Goal: Task Accomplishment & Management: Complete application form

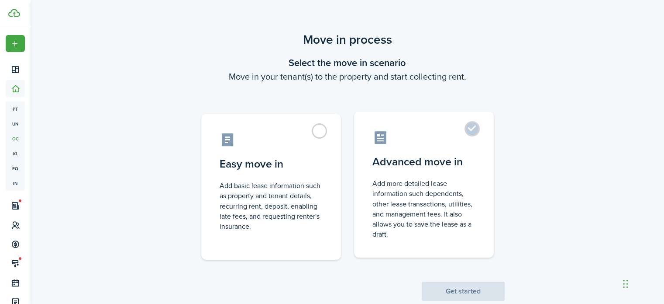
click at [465, 127] on label "Advanced move in Add more detailed lease information such dependents, other lea…" at bounding box center [424, 184] width 140 height 146
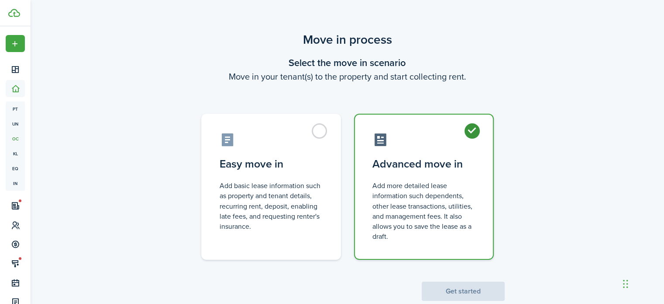
radio input "true"
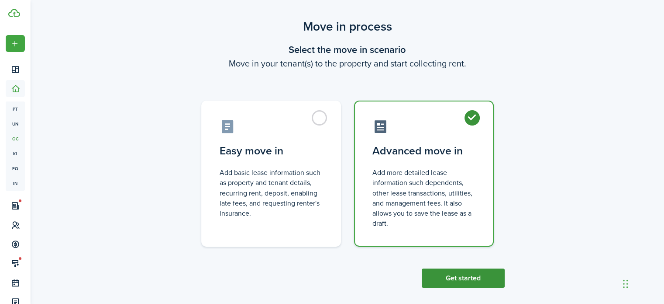
scroll to position [21, 0]
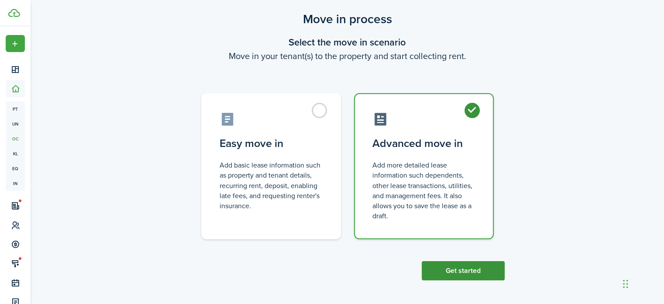
click at [466, 274] on button "Get started" at bounding box center [463, 270] width 83 height 19
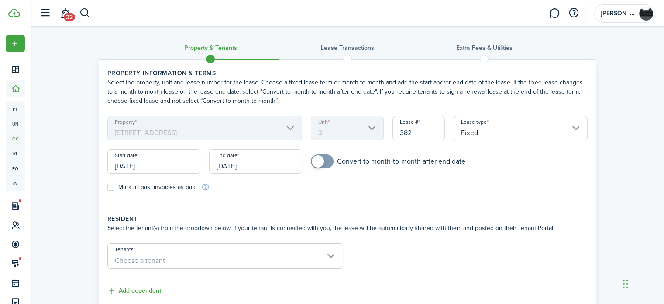
click at [152, 164] on input "[DATE]" at bounding box center [153, 161] width 93 height 24
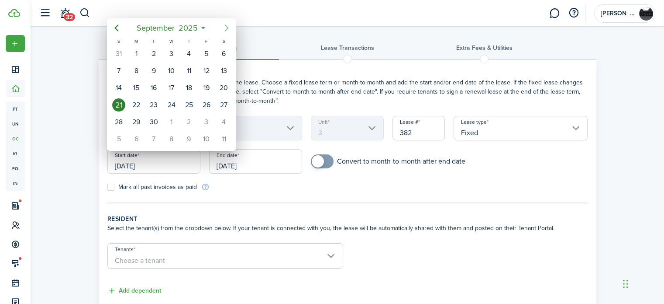
click at [224, 28] on icon "Next page" at bounding box center [226, 28] width 10 height 10
click at [170, 55] on div "1" at bounding box center [171, 53] width 13 height 13
type input "[DATE]"
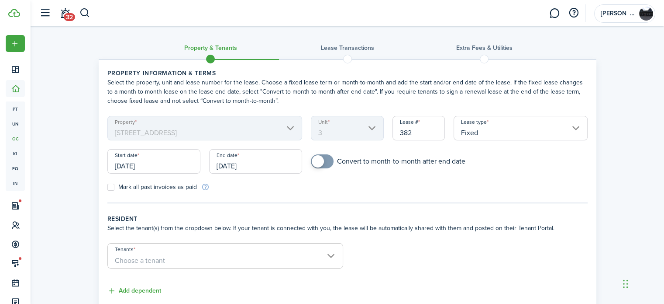
click at [238, 166] on input "[DATE]" at bounding box center [255, 161] width 93 height 24
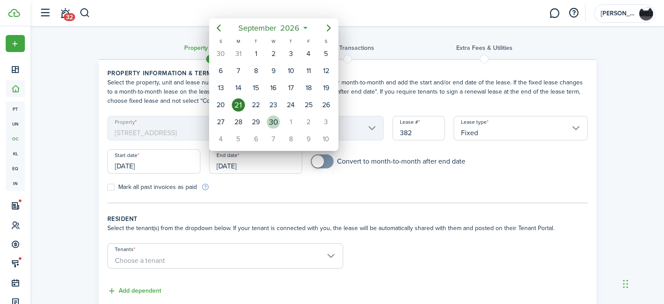
click at [269, 121] on div "30" at bounding box center [273, 121] width 13 height 13
type input "[DATE]"
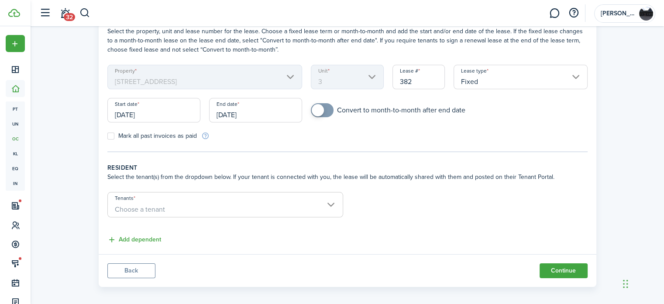
scroll to position [57, 0]
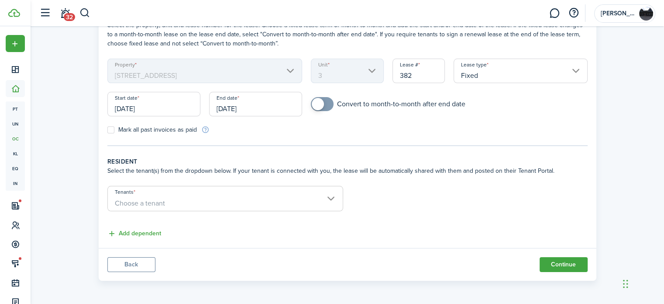
click at [171, 199] on span "Choose a tenant" at bounding box center [225, 203] width 235 height 15
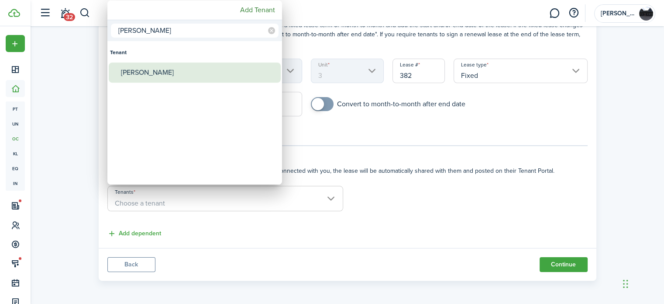
type input "[PERSON_NAME]"
click at [148, 68] on div "[PERSON_NAME]" at bounding box center [198, 72] width 155 height 20
type input "[PERSON_NAME]"
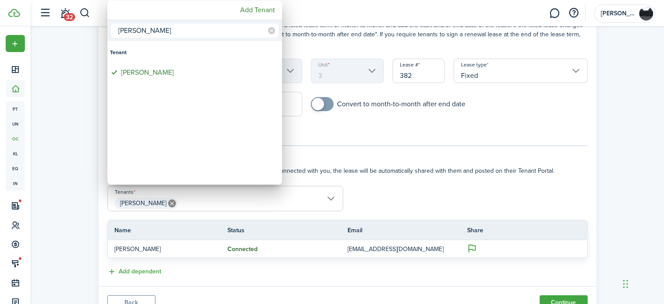
click at [375, 172] on div at bounding box center [332, 151] width 804 height 443
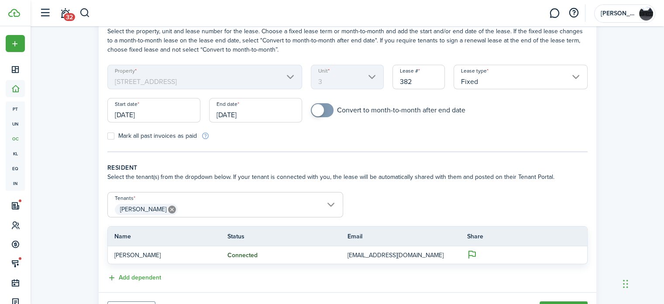
scroll to position [95, 0]
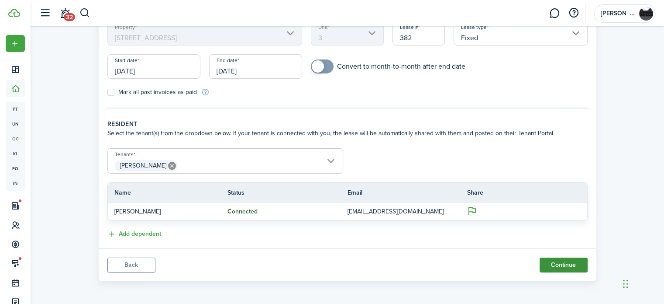
click at [573, 269] on button "Continue" at bounding box center [564, 264] width 48 height 15
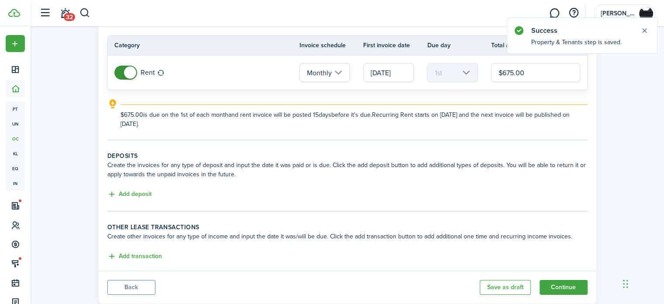
scroll to position [87, 0]
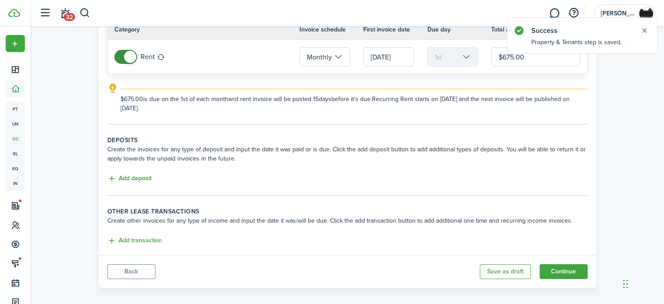
click at [138, 176] on button "Add deposit" at bounding box center [129, 178] width 44 height 10
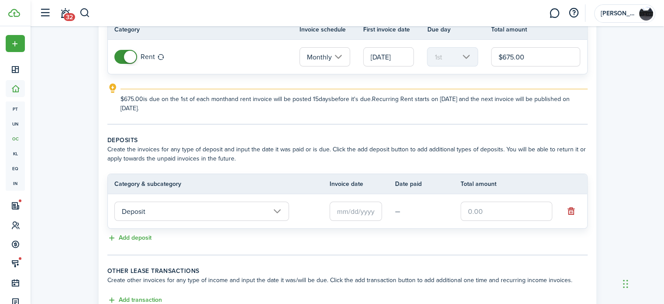
click at [256, 212] on input "Deposit" at bounding box center [201, 210] width 175 height 19
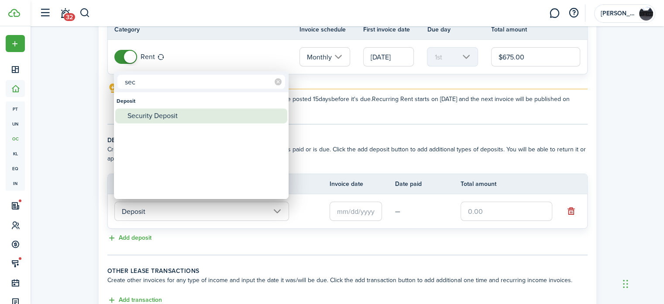
type input "sec"
click at [175, 119] on div "Security Deposit" at bounding box center [205, 115] width 155 height 15
type input "Deposit / Security Deposit"
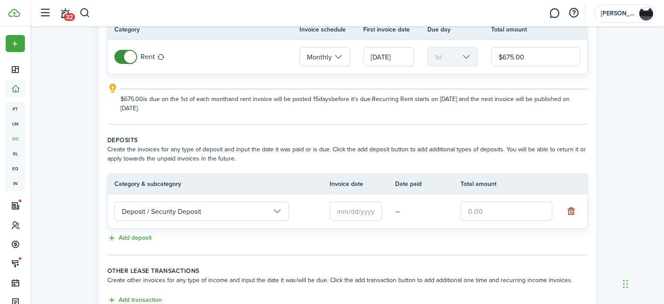
click at [350, 214] on input "text" at bounding box center [356, 210] width 52 height 19
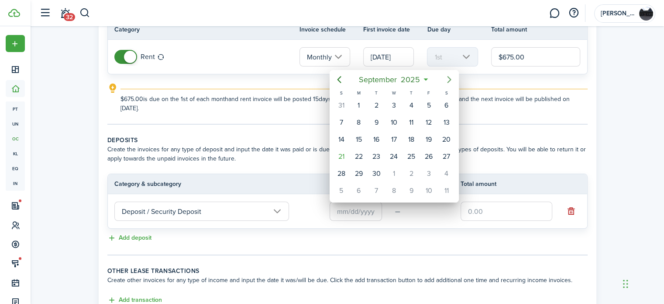
click at [447, 76] on icon "Next page" at bounding box center [449, 79] width 10 height 10
click at [392, 110] on div "1" at bounding box center [393, 105] width 13 height 13
type input "[DATE]"
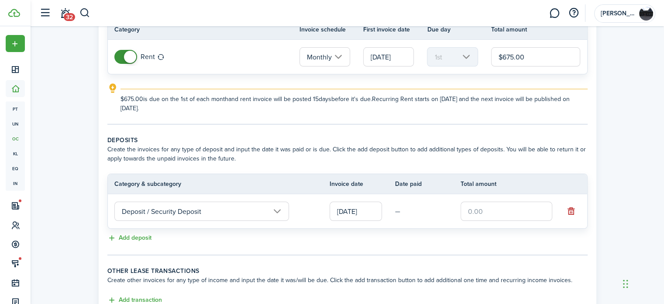
click at [473, 216] on input "text" at bounding box center [507, 210] width 92 height 19
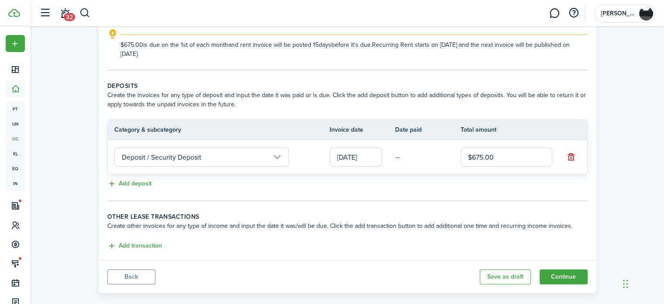
scroll to position [152, 0]
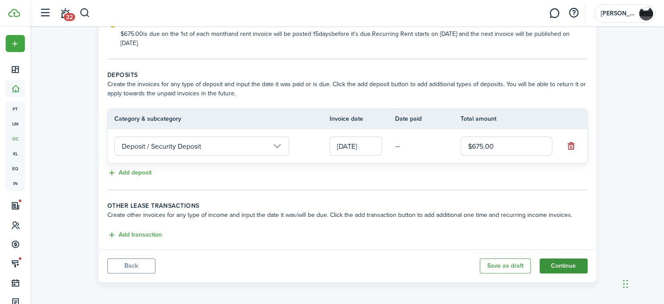
type input "$675.00"
click at [569, 263] on button "Continue" at bounding box center [564, 265] width 48 height 15
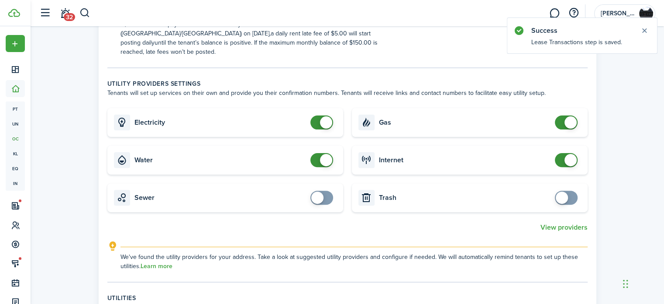
scroll to position [262, 0]
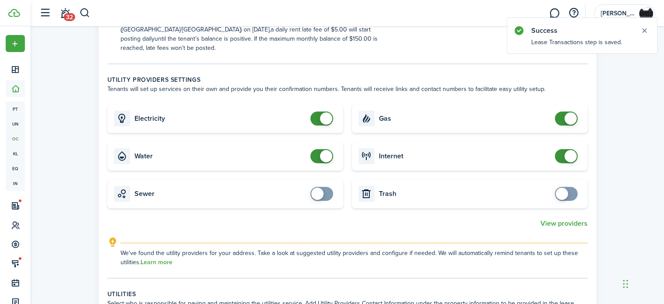
checkbox input "false"
click at [320, 112] on span at bounding box center [326, 118] width 12 height 12
checkbox input "false"
click at [317, 150] on span at bounding box center [321, 156] width 9 height 14
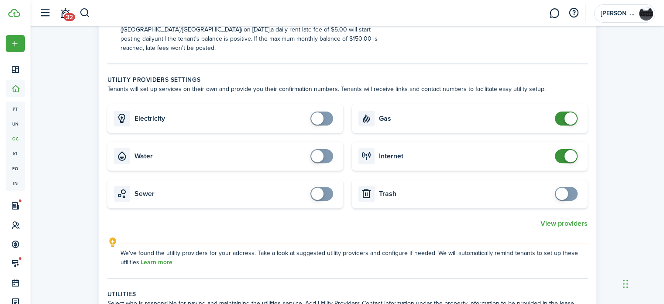
checkbox input "false"
click at [562, 111] on span at bounding box center [566, 118] width 9 height 14
checkbox input "false"
click at [562, 149] on span at bounding box center [566, 156] width 9 height 14
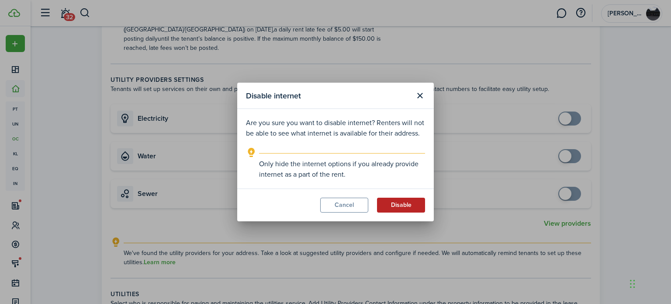
click at [406, 206] on button "Disable" at bounding box center [401, 204] width 48 height 15
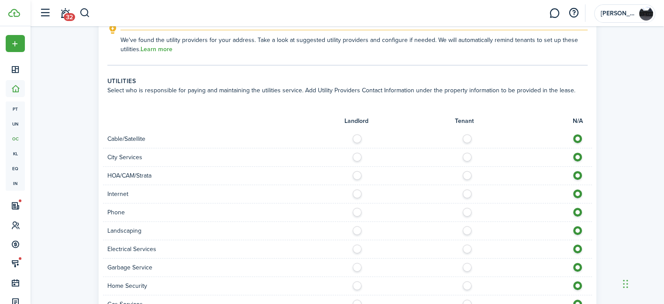
scroll to position [480, 0]
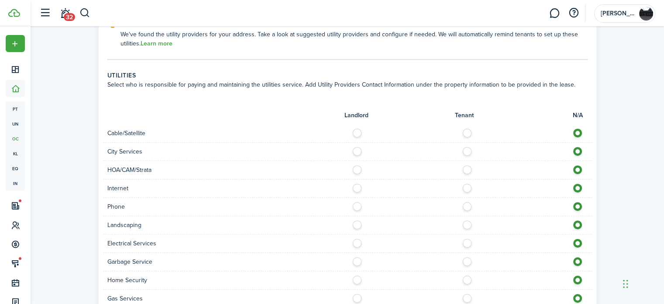
click at [470, 128] on label at bounding box center [469, 130] width 15 height 4
radio input "true"
click at [355, 147] on label at bounding box center [359, 149] width 15 height 4
radio input "true"
click at [466, 183] on label at bounding box center [469, 185] width 15 height 4
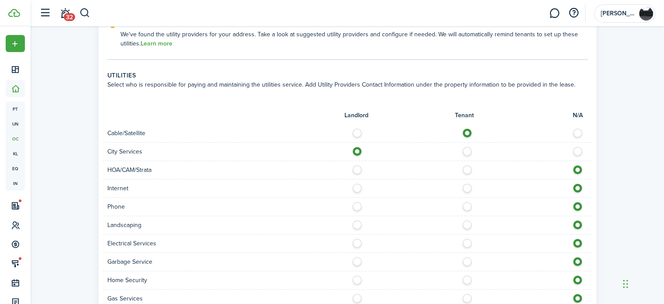
radio input "true"
click at [468, 202] on label at bounding box center [469, 204] width 15 height 4
radio input "true"
click at [353, 220] on label at bounding box center [359, 222] width 15 height 4
radio input "true"
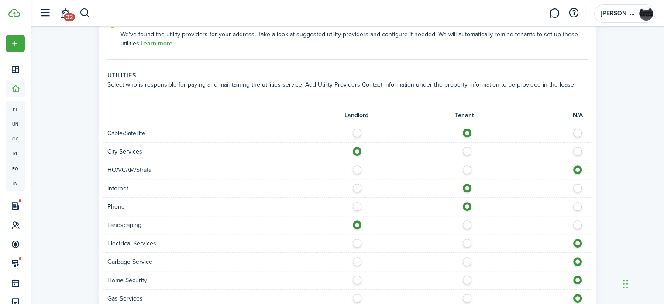
click at [466, 238] on label at bounding box center [469, 240] width 15 height 4
radio input "true"
click at [355, 257] on label at bounding box center [359, 259] width 15 height 4
radio input "true"
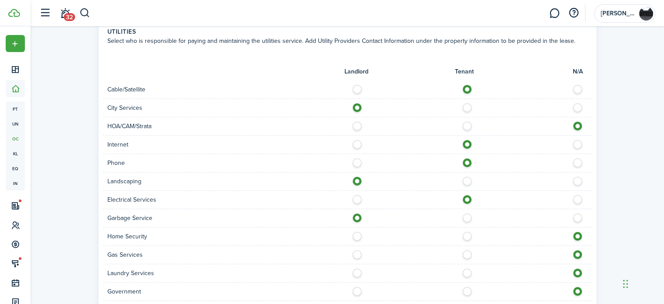
scroll to position [568, 0]
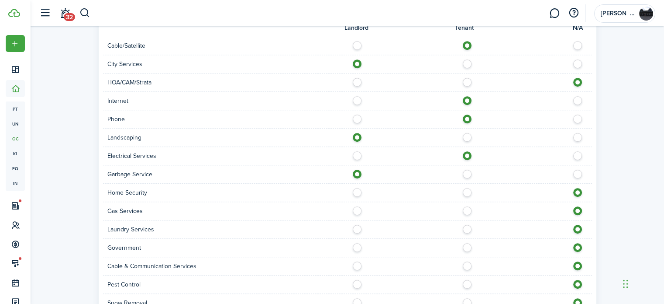
click at [467, 188] on label at bounding box center [469, 190] width 15 height 4
radio input "true"
click at [348, 206] on div at bounding box center [470, 210] width 245 height 9
click at [355, 206] on label at bounding box center [359, 208] width 15 height 4
radio input "true"
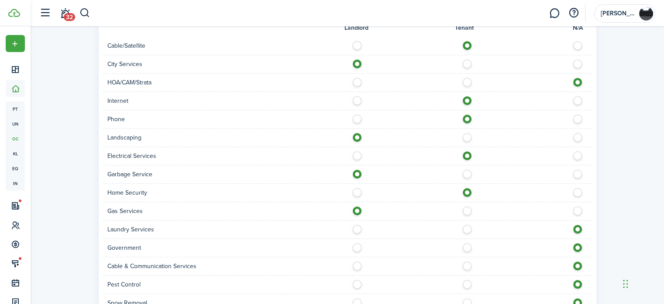
click at [358, 224] on label at bounding box center [359, 226] width 15 height 4
radio input "true"
click at [356, 243] on label at bounding box center [359, 245] width 15 height 4
radio input "true"
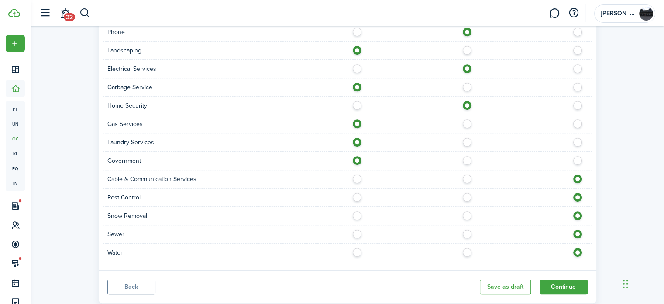
scroll to position [655, 0]
click at [466, 174] on label at bounding box center [469, 176] width 15 height 4
radio input "true"
click at [356, 192] on label at bounding box center [359, 194] width 15 height 4
radio input "true"
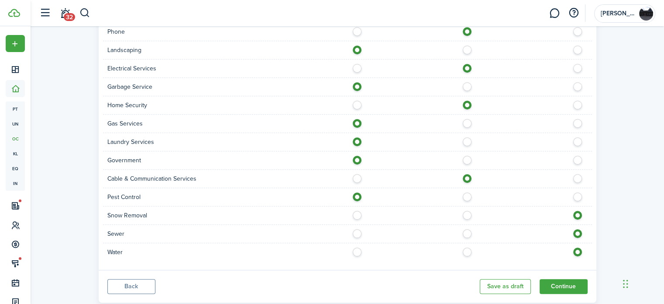
click at [360, 210] on label at bounding box center [359, 212] width 15 height 4
radio input "true"
click at [355, 229] on label at bounding box center [359, 231] width 15 height 4
radio input "true"
click at [358, 247] on label at bounding box center [359, 249] width 15 height 4
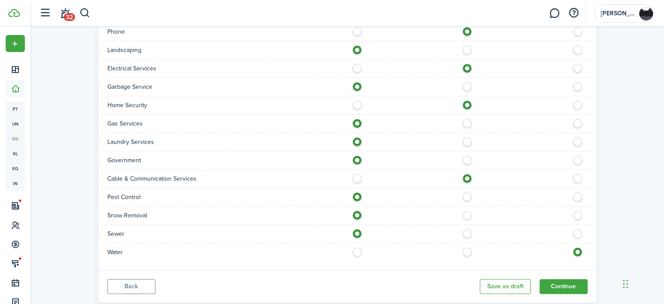
radio input "true"
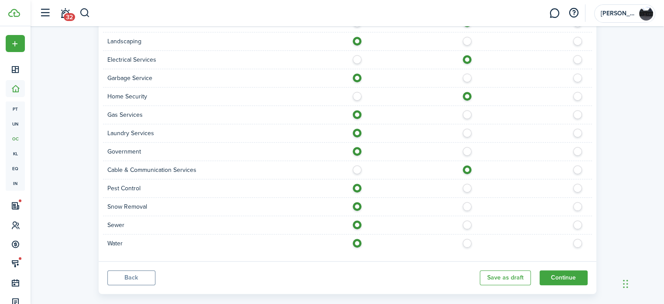
scroll to position [666, 0]
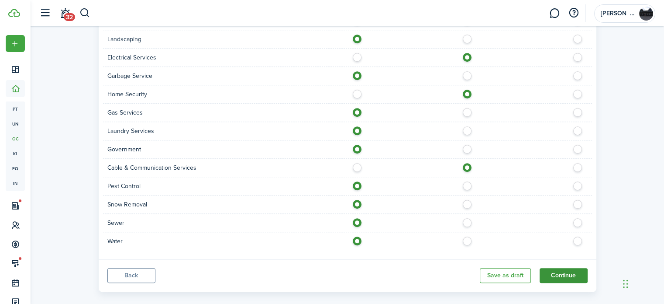
click at [568, 268] on button "Continue" at bounding box center [564, 275] width 48 height 15
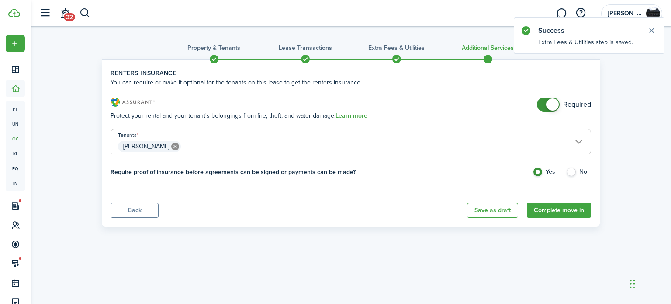
checkbox input "false"
click at [544, 106] on span at bounding box center [548, 104] width 9 height 14
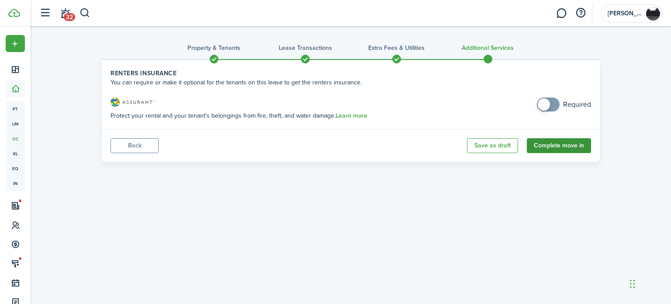
click at [559, 147] on button "Complete move in" at bounding box center [559, 145] width 64 height 15
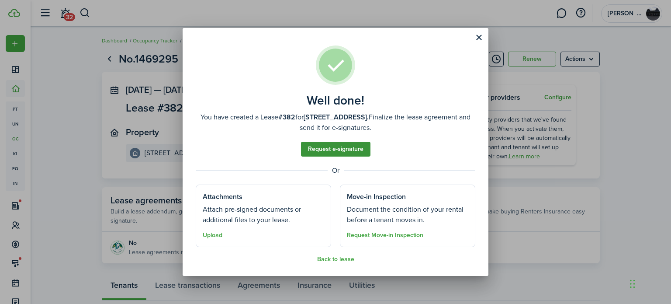
click at [330, 152] on link "Request e-signature" at bounding box center [335, 148] width 69 height 15
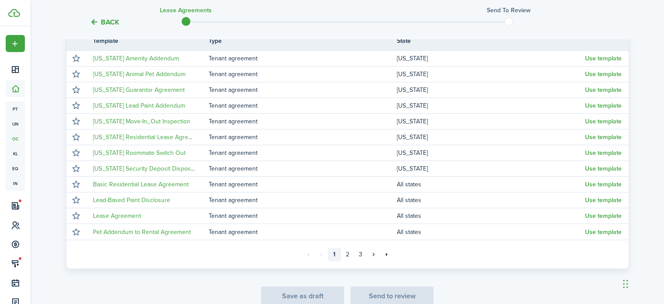
scroll to position [206, 0]
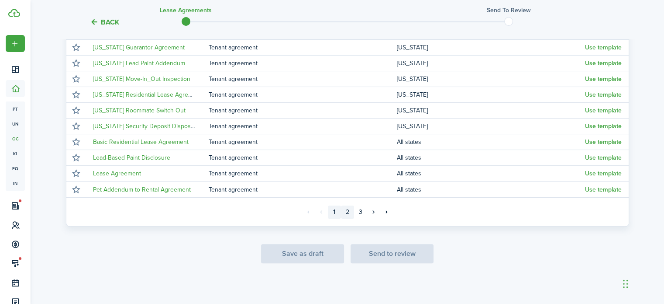
click at [349, 211] on link "2" at bounding box center [347, 211] width 13 height 13
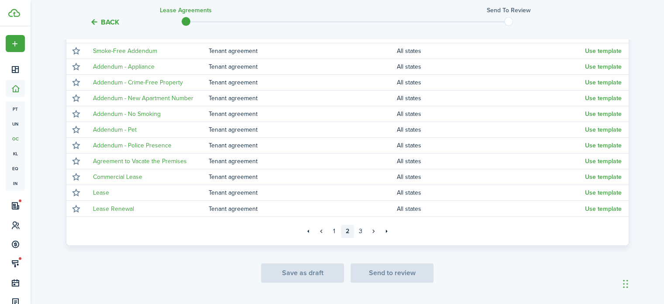
scroll to position [206, 0]
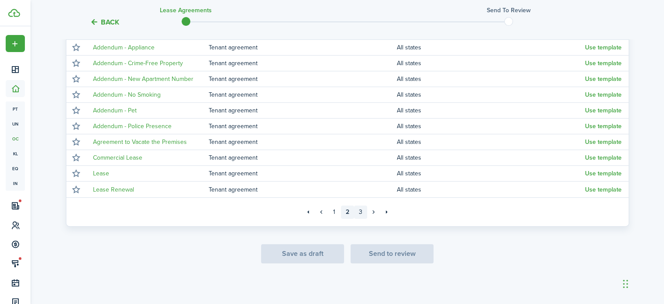
click at [362, 214] on link "3" at bounding box center [360, 211] width 13 height 13
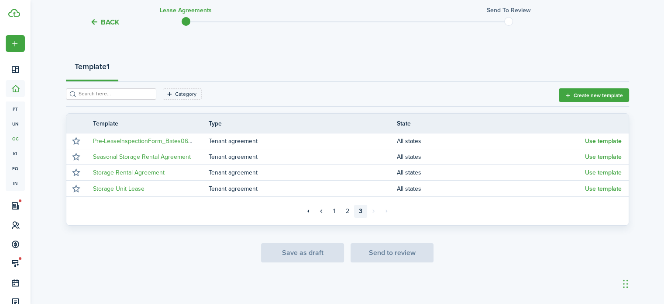
scroll to position [80, 0]
click at [346, 214] on link "2" at bounding box center [347, 211] width 13 height 13
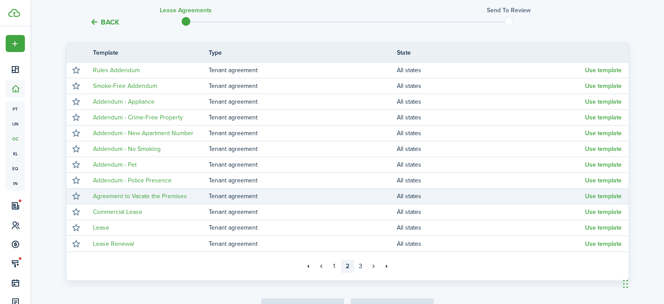
scroll to position [168, 0]
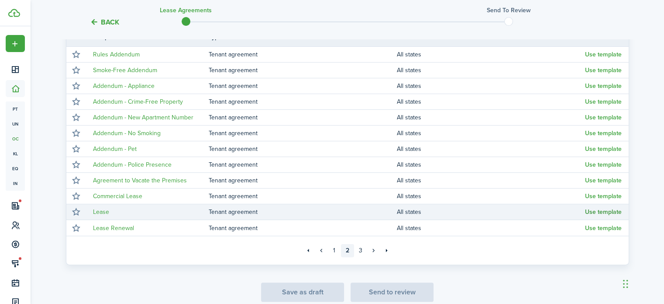
click at [607, 211] on button "Use template" at bounding box center [603, 211] width 37 height 7
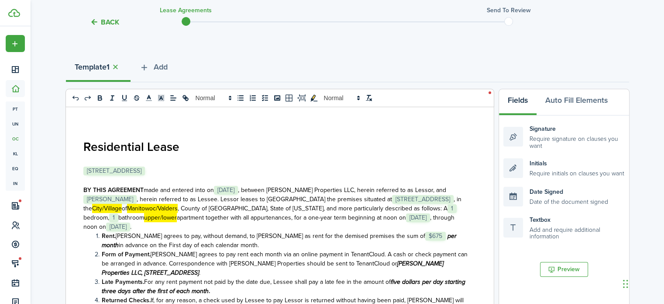
scroll to position [80, 0]
click at [199, 173] on h3 "﻿ [STREET_ADDRESS] ﻿" at bounding box center [276, 171] width 386 height 11
click at [201, 186] on span "made and entered into on" at bounding box center [179, 190] width 70 height 9
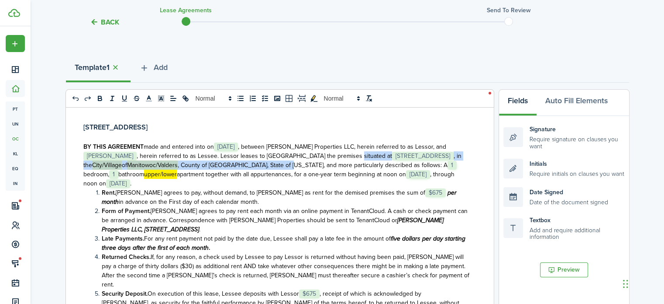
drag, startPoint x: 293, startPoint y: 165, endPoint x: 341, endPoint y: 157, distance: 47.9
click at [341, 157] on p "BY THIS AGREEMENT made and entered into on ﻿ [DATE] ﻿ , between [PERSON_NAME] P…" at bounding box center [276, 165] width 386 height 46
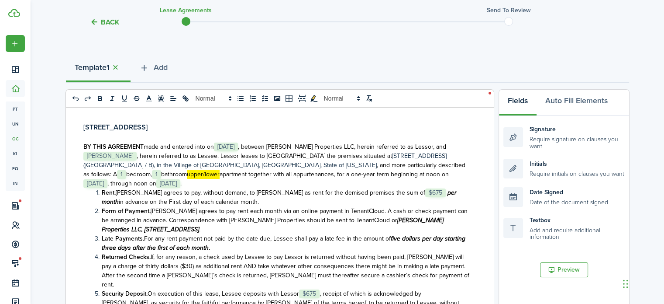
click at [152, 169] on span "bedroom," at bounding box center [139, 173] width 26 height 9
click at [427, 169] on span "bathroom upper/lower apartment together with all appurtenances, for a one-year …" at bounding box center [307, 173] width 288 height 9
drag, startPoint x: 115, startPoint y: 173, endPoint x: 98, endPoint y: 173, distance: 17.1
click at [190, 173] on mark "upper/lower" at bounding box center [206, 173] width 33 height 9
drag, startPoint x: 99, startPoint y: 171, endPoint x: 82, endPoint y: 173, distance: 17.1
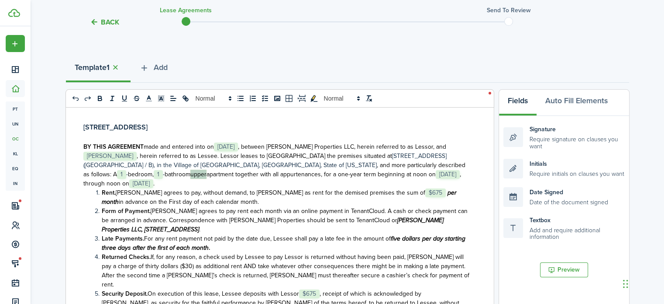
click at [82, 173] on div "Residential Lease ﻿﻿[STREET_ADDRESS] BY THIS AGREEMENT made and entered into on…" at bounding box center [276, 278] width 421 height 343
click at [312, 99] on icon "toggleMarkYellow: markYellow" at bounding box center [314, 98] width 7 height 7
click at [305, 206] on span "[PERSON_NAME] agrees to pay rent each month via an online payment in TenantClou…" at bounding box center [285, 215] width 366 height 18
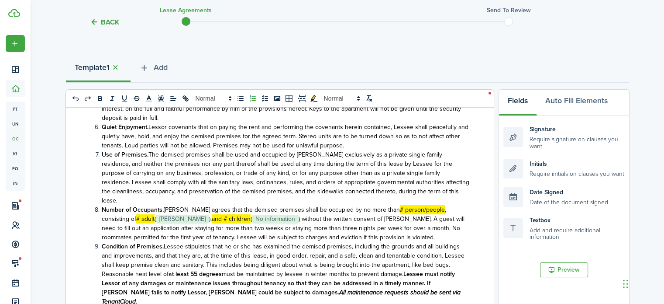
scroll to position [262, 0]
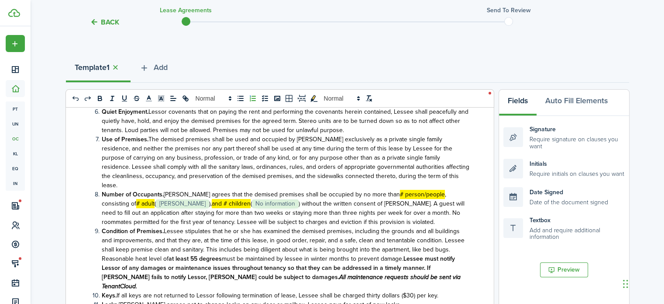
click at [414, 190] on mark "# person/people" at bounding box center [422, 194] width 45 height 9
drag, startPoint x: 416, startPoint y: 158, endPoint x: 372, endPoint y: 157, distance: 44.1
click at [372, 190] on span "[PERSON_NAME] agrees that the demised premises shall be occupied by no more tha…" at bounding box center [274, 199] width 345 height 18
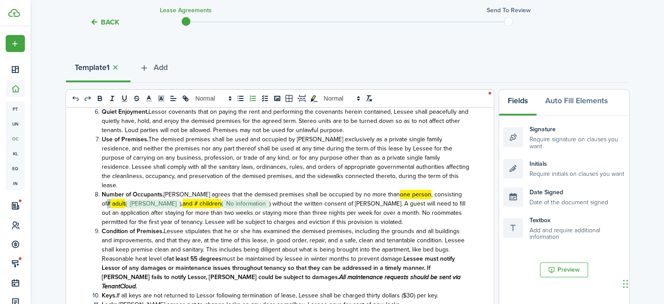
click at [125, 199] on mark "# adult" at bounding box center [116, 203] width 18 height 9
click at [260, 199] on span ") without the written consent of [PERSON_NAME]. A guest will need to fill out a…" at bounding box center [286, 213] width 368 height 28
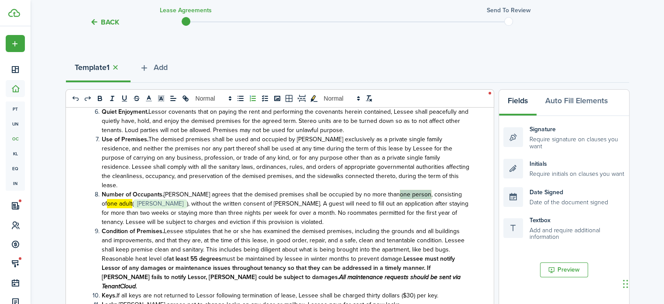
drag, startPoint x: 402, startPoint y: 157, endPoint x: 371, endPoint y: 160, distance: 31.6
click at [371, 190] on span "[PERSON_NAME] agrees that the demised premises shall be occupied by no more tha…" at bounding box center [282, 199] width 360 height 18
click at [312, 100] on icon "toggleMarkYellow: markYellow" at bounding box center [314, 98] width 8 height 8
click at [416, 226] on span "Lessee stipulates that he or she has examined the demised premises, including t…" at bounding box center [283, 244] width 363 height 37
drag, startPoint x: 115, startPoint y: 167, endPoint x: 442, endPoint y: 158, distance: 326.8
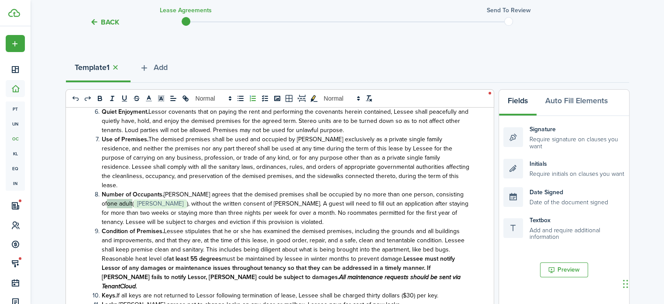
click at [442, 190] on span "[PERSON_NAME] agrees that the demised premises shall be occupied by no more tha…" at bounding box center [283, 199] width 362 height 18
click at [314, 98] on icon "toggleMarkYellow: markYellow" at bounding box center [314, 98] width 7 height 7
click at [322, 226] on span "Lessee stipulates that he or she has examined the demised premises, including t…" at bounding box center [283, 244] width 363 height 37
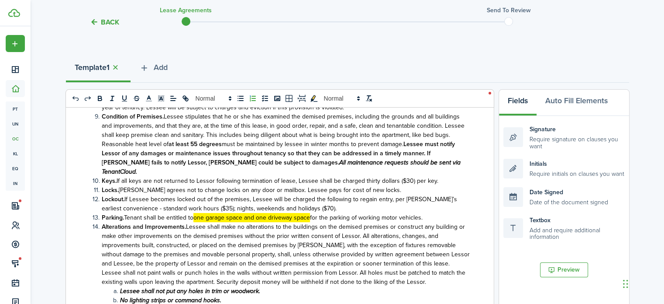
scroll to position [393, 0]
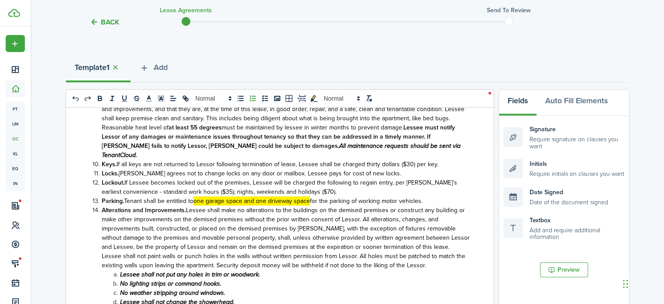
click at [268, 196] on mark "one garage space and one driveway space" at bounding box center [251, 200] width 117 height 9
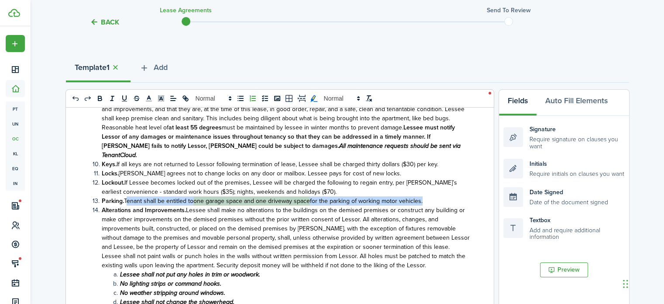
drag, startPoint x: 421, startPoint y: 154, endPoint x: 125, endPoint y: 157, distance: 295.7
click at [125, 196] on span "Tenant shall be entitled to one garage space and one driveway space for the par…" at bounding box center [273, 200] width 299 height 9
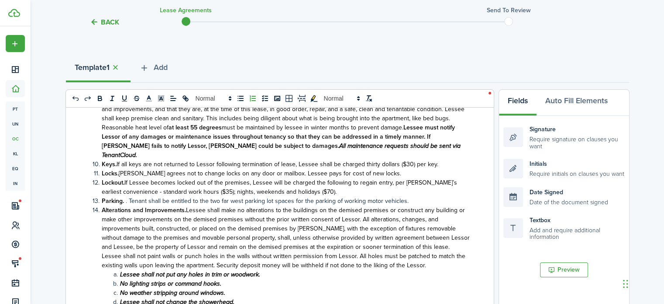
click at [128, 196] on li "Parking. . Tenant shall be entitled to the two far west parking lot spaces for …" at bounding box center [281, 200] width 377 height 9
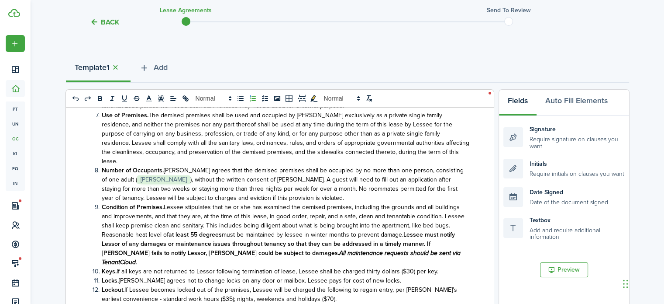
click at [332, 285] on li "Lockout. If [PERSON_NAME] becomes locked out of the premises, [PERSON_NAME] wil…" at bounding box center [281, 294] width 377 height 18
click at [337, 285] on li "Lockout. If [PERSON_NAME] becomes locked out of the premises, [PERSON_NAME] wil…" at bounding box center [281, 299] width 377 height 28
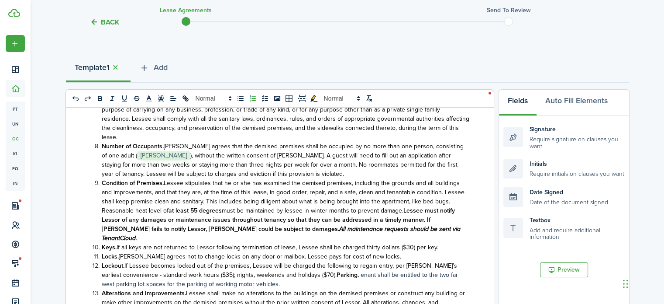
scroll to position [266, 0]
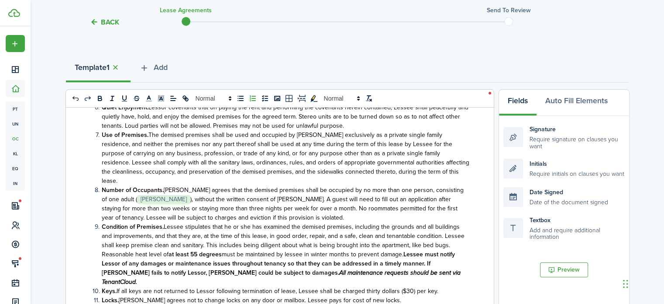
drag, startPoint x: 428, startPoint y: 279, endPoint x: 125, endPoint y: 279, distance: 302.6
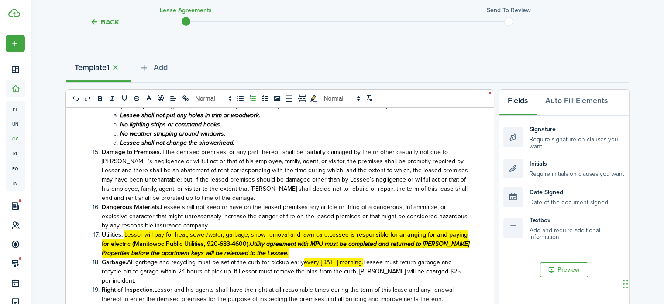
scroll to position [572, 0]
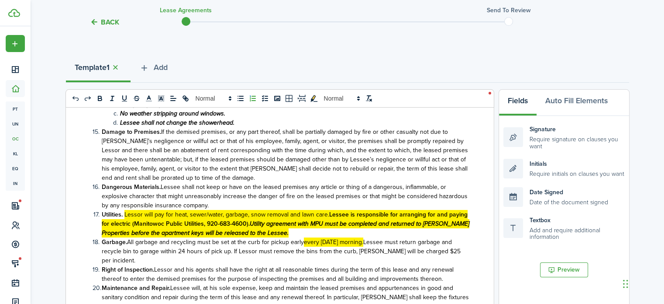
click at [283, 219] on mark "Utility agreement with MPU must be completed and returned to [PERSON_NAME] Prop…" at bounding box center [286, 228] width 368 height 18
click at [284, 219] on mark "Utility agreement with MPU must be completed and returned to [PERSON_NAME] Prop…" at bounding box center [286, 228] width 368 height 18
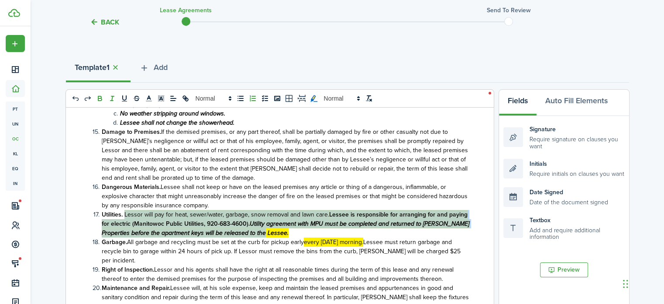
drag, startPoint x: 282, startPoint y: 188, endPoint x: 125, endPoint y: 169, distance: 157.8
click at [125, 210] on li "Utilities. Lessor will pay for heat, sewer/water, garbage, snow removal and law…" at bounding box center [281, 224] width 377 height 28
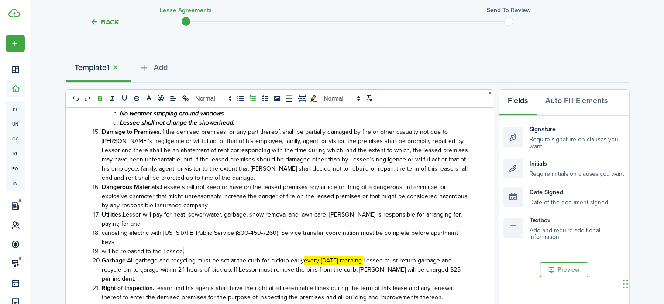
click at [100, 228] on li "canceling electric with [US_STATE] Public Service (800-450-7260). Service trans…" at bounding box center [281, 237] width 377 height 18
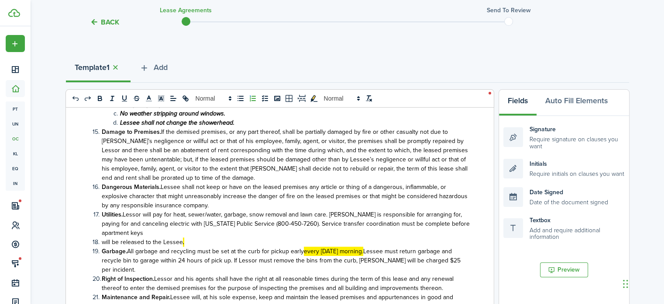
click at [104, 237] on span "will be released to the Lessee" at bounding box center [142, 241] width 81 height 9
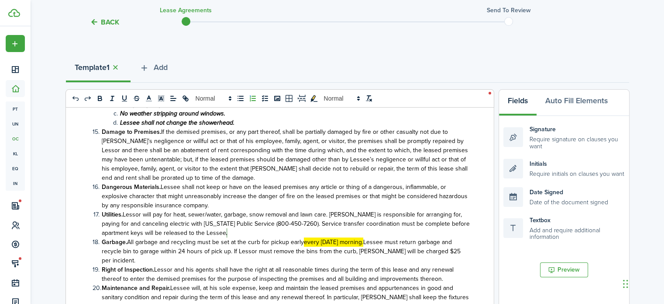
click at [194, 210] on li "Utilities. Lessor will pay for heat, sewer/water, garbage, snow removal and law…" at bounding box center [281, 224] width 377 height 28
click at [314, 98] on icon "toggleMarkYellow: markYellow" at bounding box center [314, 98] width 8 height 8
click at [293, 182] on li "Dangerous Materials. Lessee shall not keep or have on the leased premises any a…" at bounding box center [281, 196] width 377 height 28
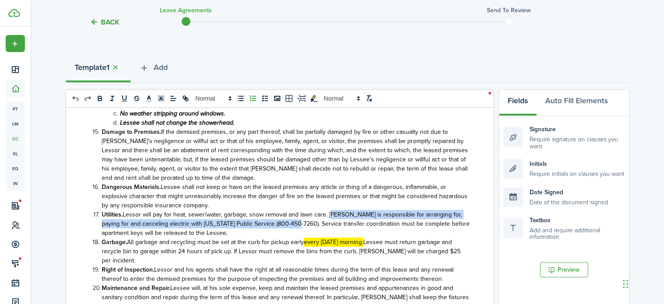
drag, startPoint x: 330, startPoint y: 167, endPoint x: 286, endPoint y: 180, distance: 46.0
click at [286, 210] on span "Lessor will pay for heat, sewer/water, garbage, snow removal and lawn care. [PE…" at bounding box center [286, 224] width 368 height 28
click at [101, 97] on icon "bold" at bounding box center [99, 97] width 3 height 2
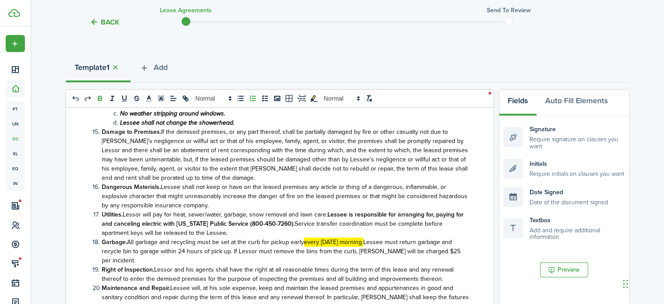
click at [372, 237] on span "All garbage and recycling must be set at the curb for pickup early every [DATE]…" at bounding box center [281, 251] width 359 height 28
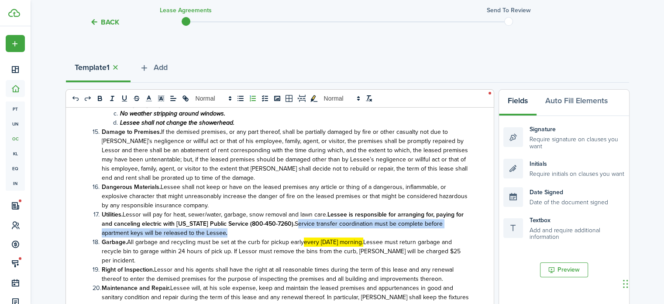
drag, startPoint x: 291, startPoint y: 186, endPoint x: 301, endPoint y: 179, distance: 11.4
click at [301, 210] on li "Utilities. Lessor will pay for heat, sewer/water, garbage, snow removal and law…" at bounding box center [281, 224] width 377 height 28
click at [114, 96] on icon "italic" at bounding box center [112, 98] width 8 height 8
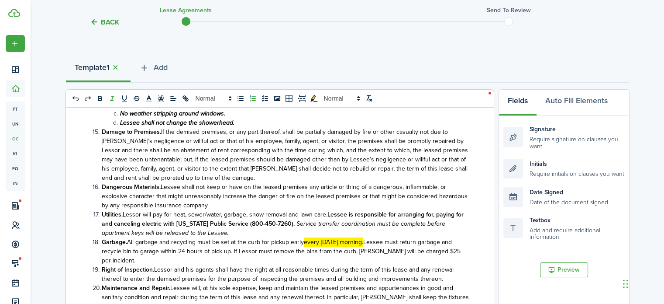
click at [243, 182] on span "Lessee shall not keep or have on the leased premises any article or thing of a …" at bounding box center [285, 196] width 366 height 28
drag, startPoint x: 198, startPoint y: 193, endPoint x: 157, endPoint y: 196, distance: 41.2
click at [157, 237] on span "All garbage and recycling must be set at the curb for pickup early every [DATE]…" at bounding box center [281, 251] width 359 height 28
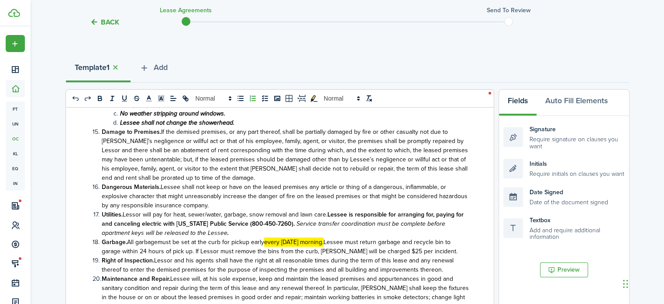
click at [440, 237] on li "Garbage. All garbagemust be set at the curb for pickup early every [DATE] morni…" at bounding box center [281, 246] width 377 height 18
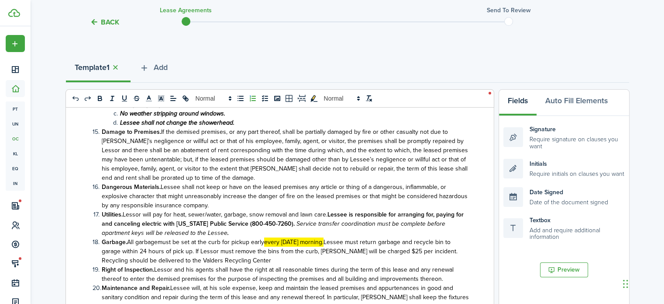
click at [156, 237] on span "All garbagemust be set at the curb for pickup early every [DATE] morning. [PERS…" at bounding box center [280, 251] width 356 height 28
click at [158, 237] on span "All garbagemust be set at the curb for pickup early every [DATE] morning. [PERS…" at bounding box center [280, 251] width 356 height 28
click at [248, 237] on li "Garbage. All garbage must be set at the curb for pickup early every [DATE] morn…" at bounding box center [281, 251] width 377 height 28
click at [274, 237] on span "All garbage must be set at the curb for pickup early every [DATE] morning. [PER…" at bounding box center [280, 251] width 356 height 28
click at [286, 237] on mark "every [DATE] morning." at bounding box center [295, 241] width 59 height 9
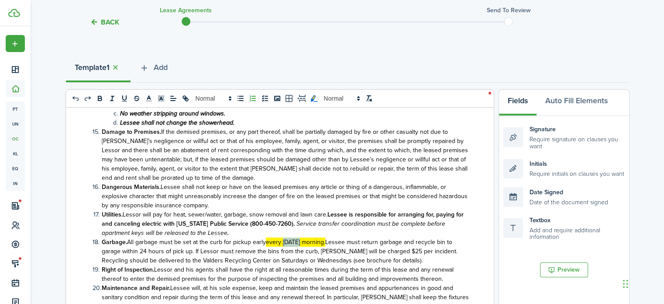
drag, startPoint x: 304, startPoint y: 193, endPoint x: 285, endPoint y: 197, distance: 20.1
click at [285, 237] on mark "every [DATE] morning." at bounding box center [295, 241] width 59 height 9
drag, startPoint x: 432, startPoint y: 193, endPoint x: 403, endPoint y: 199, distance: 30.2
click at [403, 237] on span "All garbage must be set at the curb for pickup early every [DATE] morning. [PER…" at bounding box center [280, 251] width 356 height 28
click at [434, 237] on span "All garbage must be set at the curb for pickup early every [DATE] morning. Less…" at bounding box center [285, 251] width 366 height 28
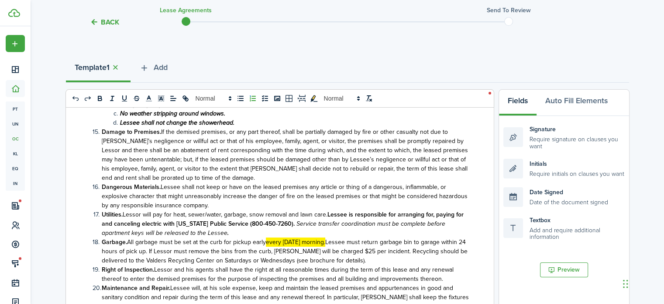
click at [418, 237] on span "All garbage must be set at the curb for pickup early every [DATE] morning. Less…" at bounding box center [285, 251] width 366 height 28
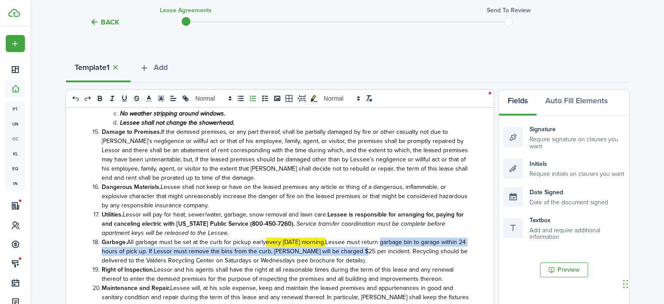
drag, startPoint x: 377, startPoint y: 195, endPoint x: 362, endPoint y: 200, distance: 16.4
click at [362, 237] on span "All garbage must be set at the curb for pickup early every [DATE] morning. Less…" at bounding box center [285, 251] width 366 height 28
click at [392, 237] on span "All garbage must be set at the curb for pickup early every [DATE] morning. Less…" at bounding box center [285, 251] width 366 height 28
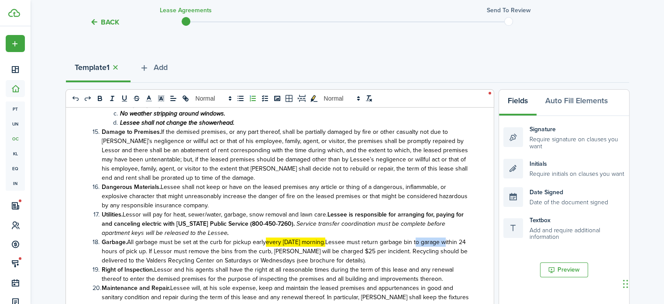
drag, startPoint x: 440, startPoint y: 194, endPoint x: 413, endPoint y: 197, distance: 27.2
click at [413, 237] on span "All garbage must be set at the curb for pickup early every [DATE] morning. Less…" at bounding box center [285, 251] width 366 height 28
click at [376, 237] on span "All garbage must be set at the curb for pickup early every [DATE] morning. Less…" at bounding box center [285, 251] width 366 height 28
click at [379, 237] on span "All garbage must be set at the curb for pickup early every [DATE] morning. Less…" at bounding box center [285, 251] width 366 height 28
drag, startPoint x: 376, startPoint y: 195, endPoint x: 366, endPoint y: 196, distance: 9.6
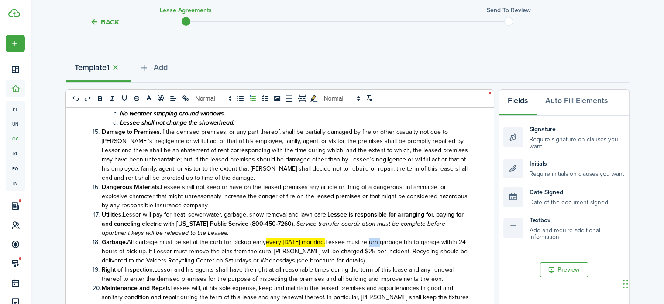
click at [366, 237] on span "All garbage must be set at the curb for pickup early every [DATE] morning. Less…" at bounding box center [285, 251] width 366 height 28
drag, startPoint x: 441, startPoint y: 197, endPoint x: 417, endPoint y: 197, distance: 24.0
click at [417, 237] on span "All garbage must be set at the curb for pickup early every [DATE] morning. Less…" at bounding box center [286, 251] width 368 height 28
click at [250, 237] on span "All garbage must be set at the curb for pickup early every [DATE] morning. Less…" at bounding box center [285, 251] width 366 height 28
drag, startPoint x: 325, startPoint y: 195, endPoint x: 267, endPoint y: 198, distance: 57.7
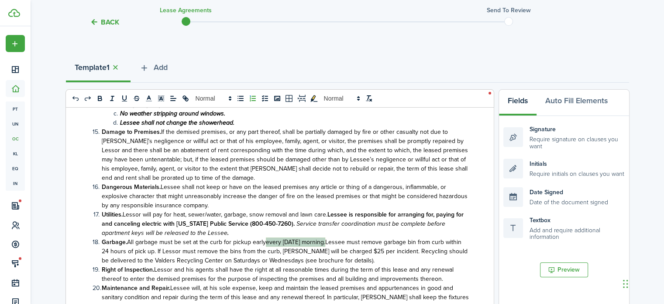
click at [267, 237] on span "All garbage must be set at the curb for pickup early every [DATE] morning. Less…" at bounding box center [285, 251] width 366 height 28
click at [317, 97] on icon "toggleMarkYellow: markYellow" at bounding box center [314, 98] width 8 height 8
click at [358, 219] on em "Service transfer coordination must be complete before apartment keys will be re…" at bounding box center [274, 228] width 344 height 18
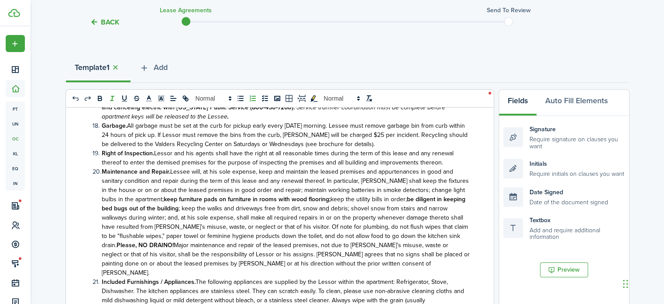
scroll to position [703, 0]
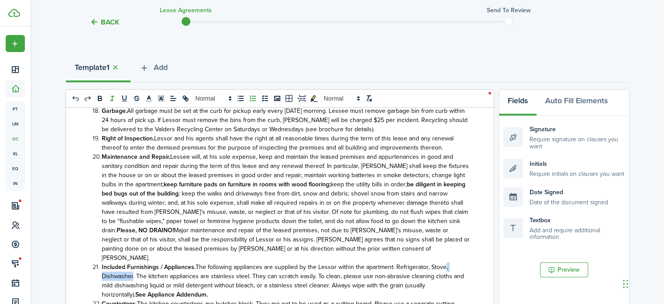
drag, startPoint x: 132, startPoint y: 218, endPoint x: 445, endPoint y: 211, distance: 312.3
click at [445, 262] on span "The following appliances are supplied by the Lessor within the apartment: Refri…" at bounding box center [283, 280] width 362 height 37
drag, startPoint x: 410, startPoint y: 229, endPoint x: 447, endPoint y: 213, distance: 40.3
click at [447, 262] on span "The following appliances are supplied by the Lessor within the apartment: Refri…" at bounding box center [284, 276] width 364 height 28
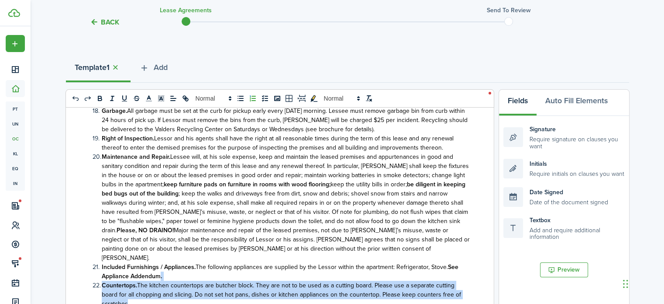
drag, startPoint x: 126, startPoint y: 247, endPoint x: 160, endPoint y: 221, distance: 43.0
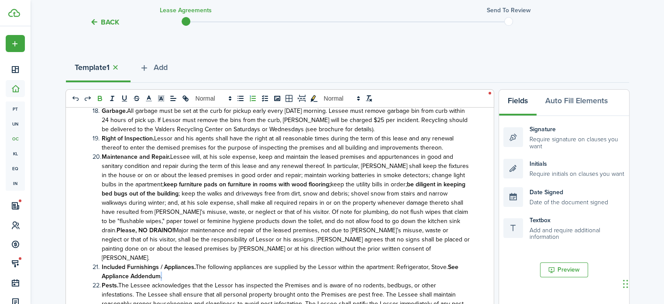
click at [159, 262] on li "Included Furnishings / Appliances. The following appliances are supplied by the…" at bounding box center [281, 271] width 377 height 18
click at [100, 98] on icon "bold" at bounding box center [99, 99] width 3 height 2
click at [256, 225] on span "Major maintenance and repair of the leased premises, not due to [PERSON_NAME]’s…" at bounding box center [286, 243] width 368 height 37
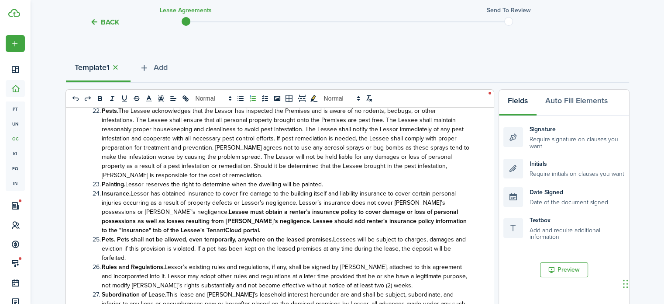
scroll to position [878, 0]
click at [137, 234] on span "Lessees will be subject to charges, damages and eviction if this provision is v…" at bounding box center [284, 248] width 364 height 28
click at [200, 234] on span "Lessees will be subject to charges, damages and eviction if this provision is v…" at bounding box center [284, 248] width 364 height 28
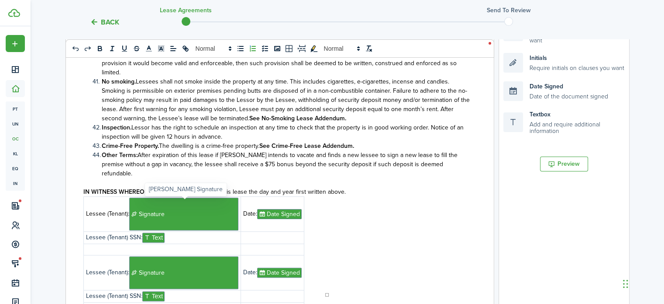
scroll to position [211, 0]
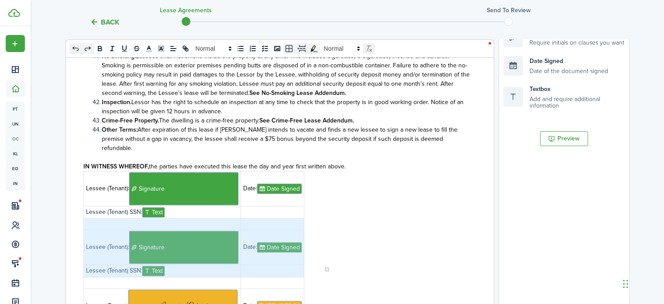
drag, startPoint x: 255, startPoint y: 215, endPoint x: 171, endPoint y: 171, distance: 95.3
click at [171, 171] on tbody "Lessee (Tenant): ﻿ Signature ﻿ Date: ﻿ Date Signed ﻿ Lessee (Tenant) SSN: ﻿﻿﻿﻿﻿…" at bounding box center [193, 247] width 221 height 152
click at [182, 103] on icon at bounding box center [183, 102] width 8 height 8
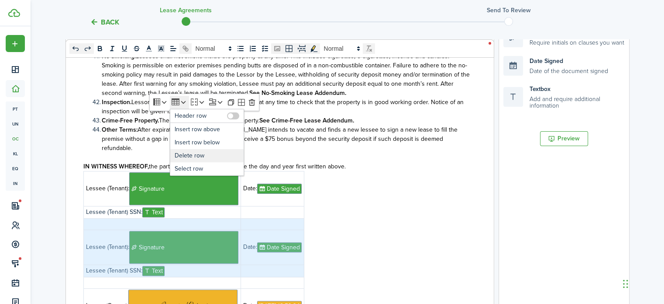
click at [187, 156] on li "Delete row" at bounding box center [206, 155] width 73 height 13
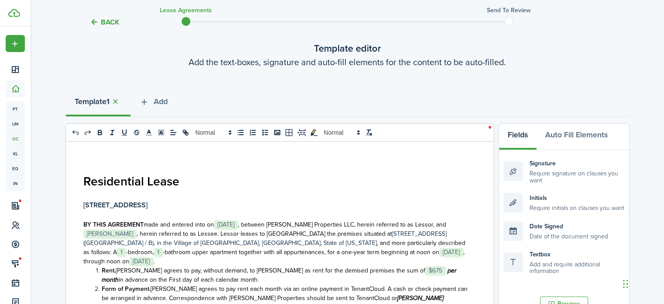
scroll to position [44, 0]
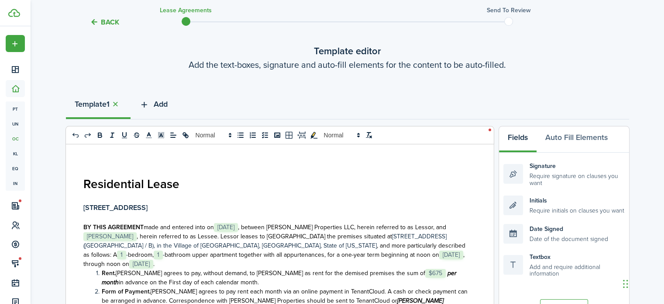
click at [162, 105] on span "Add" at bounding box center [161, 104] width 14 height 12
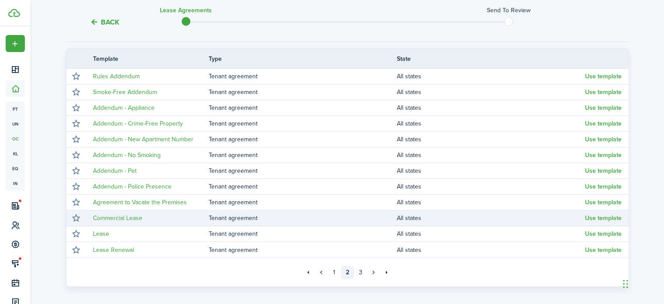
scroll to position [175, 0]
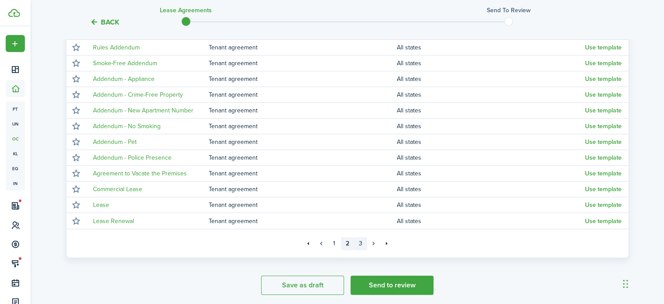
click at [359, 243] on link "3" at bounding box center [360, 243] width 13 height 13
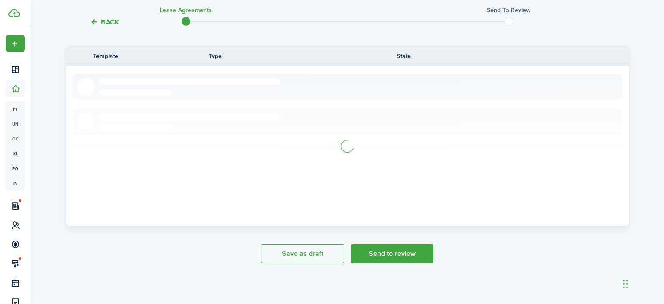
scroll to position [80, 0]
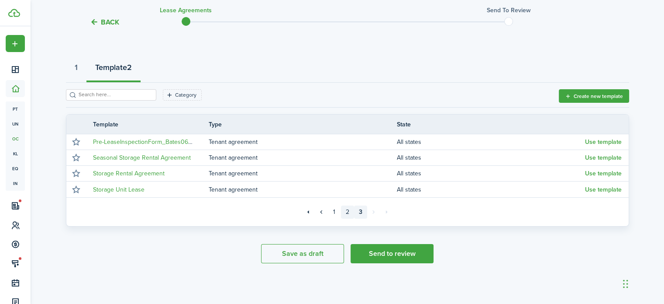
click at [346, 213] on link "2" at bounding box center [347, 211] width 13 height 13
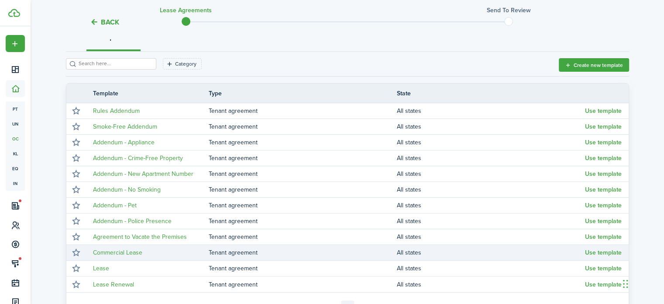
scroll to position [168, 0]
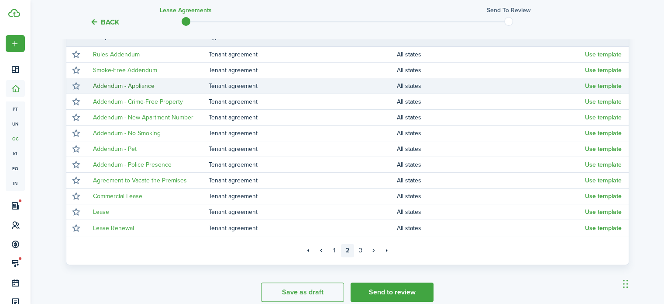
click at [140, 85] on link "Addendum - Appliance" at bounding box center [124, 85] width 62 height 9
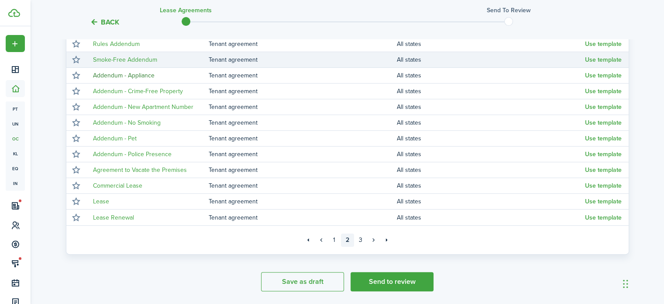
scroll to position [162, 0]
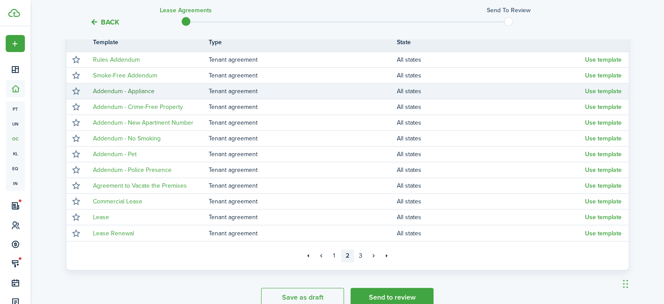
click at [145, 92] on link "Addendum - Appliance" at bounding box center [124, 90] width 62 height 9
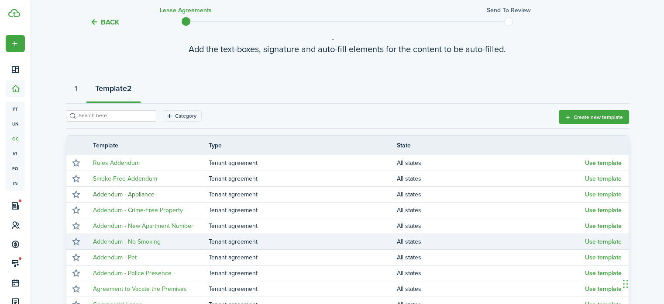
scroll to position [31, 0]
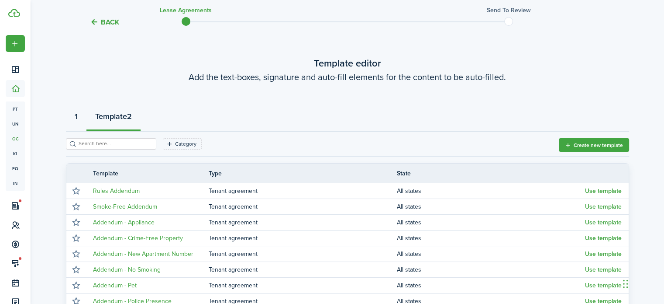
click at [80, 110] on button "1" at bounding box center [76, 118] width 21 height 26
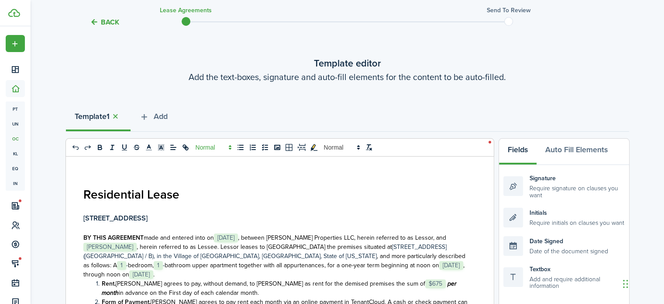
scroll to position [0, 0]
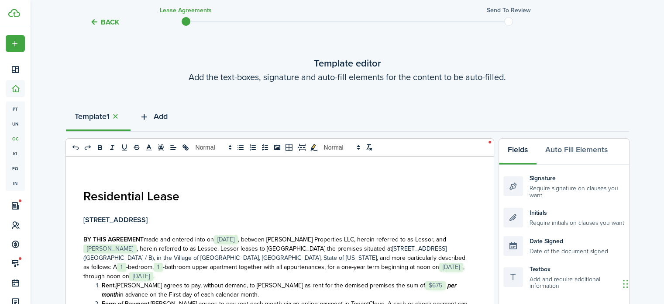
click at [167, 115] on span "Add" at bounding box center [161, 116] width 14 height 12
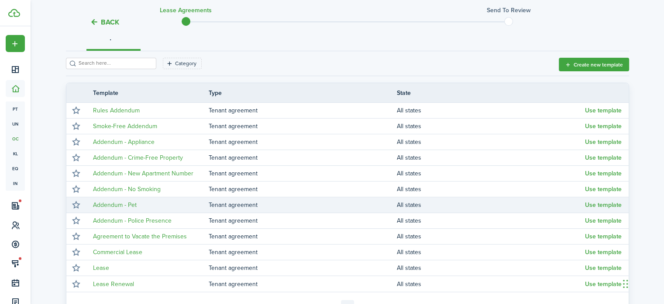
scroll to position [119, 0]
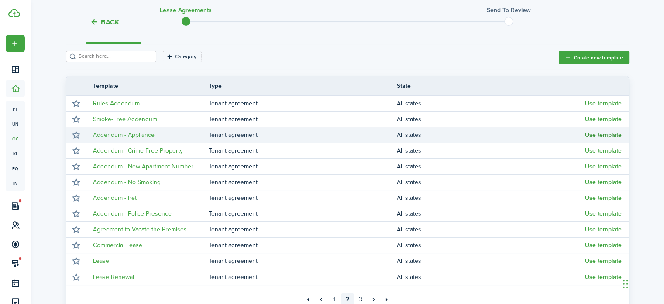
click at [604, 135] on button "Use template" at bounding box center [603, 134] width 37 height 7
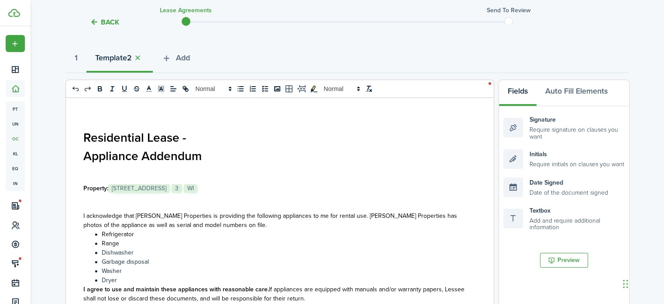
scroll to position [131, 0]
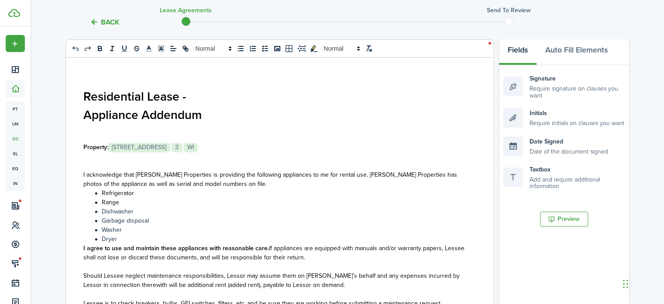
click at [242, 138] on p at bounding box center [276, 137] width 386 height 9
drag, startPoint x: 255, startPoint y: 149, endPoint x: 128, endPoint y: 143, distance: 127.7
click at [128, 143] on p "Property: ﻿ [STREET_ADDRESS] ﻿ ﻿ 3 ﻿ ﻿ WI ﻿" at bounding box center [276, 146] width 386 height 9
click at [312, 142] on p "Property: ﻿ [STREET_ADDRESS] ﻿ ﻿ 3 ﻿ ﻿ WI ﻿" at bounding box center [276, 146] width 386 height 9
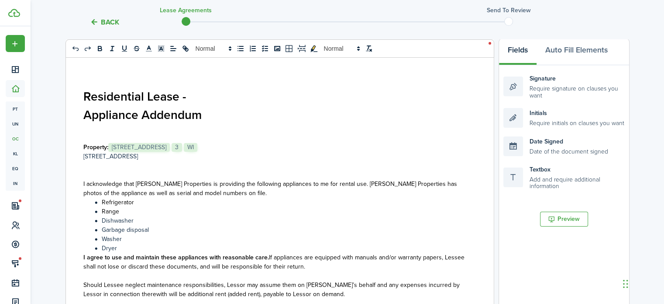
click at [274, 142] on p "Property: ﻿ [STREET_ADDRESS] ﻿ ﻿ 3 ﻿ ﻿ WI ﻿" at bounding box center [276, 146] width 386 height 9
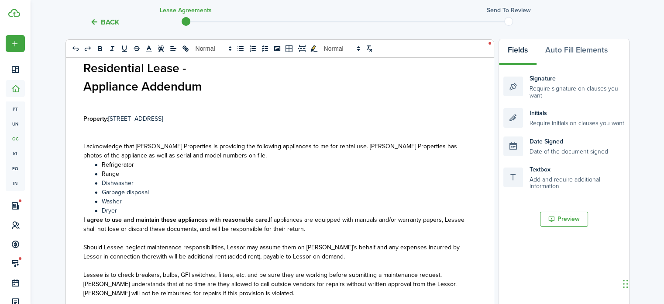
scroll to position [44, 0]
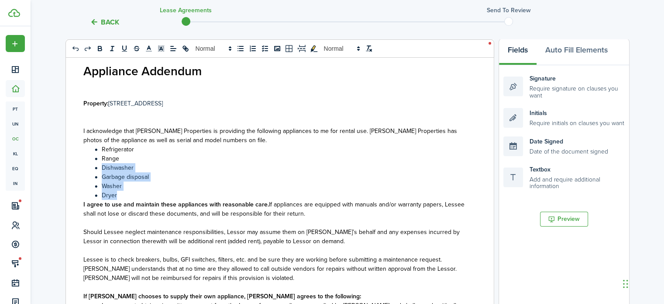
drag, startPoint x: 117, startPoint y: 193, endPoint x: 88, endPoint y: 165, distance: 41.1
click at [88, 165] on ol "Refrigerator Range Dishwasher Garbage disposal Washer Dryer" at bounding box center [276, 172] width 386 height 55
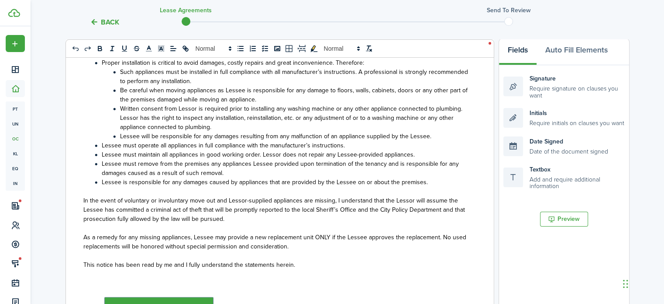
scroll to position [352, 0]
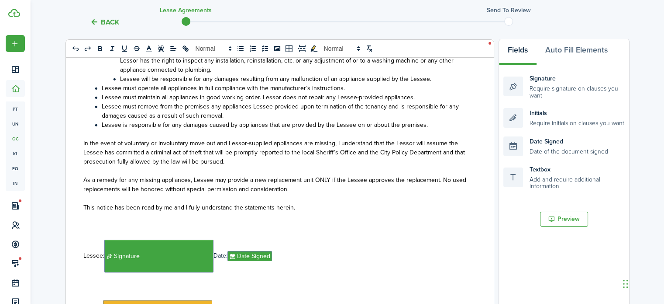
click at [145, 217] on p at bounding box center [276, 216] width 386 height 9
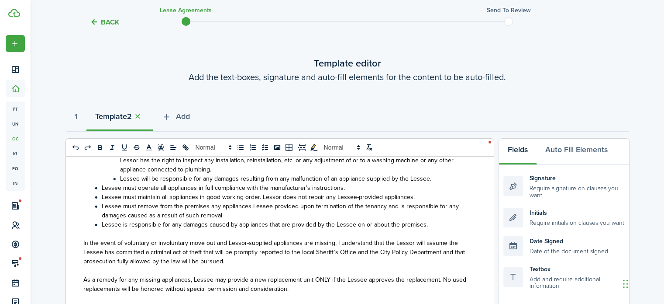
scroll to position [0, 0]
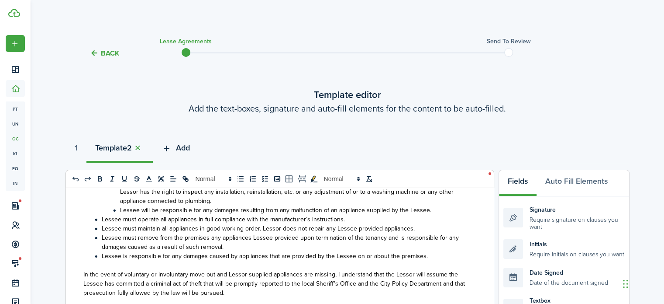
click at [187, 150] on span "Add" at bounding box center [183, 148] width 14 height 12
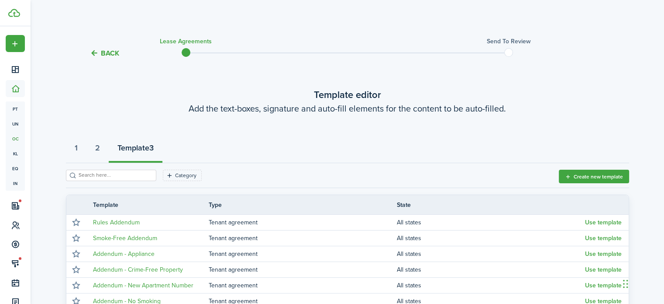
scroll to position [44, 0]
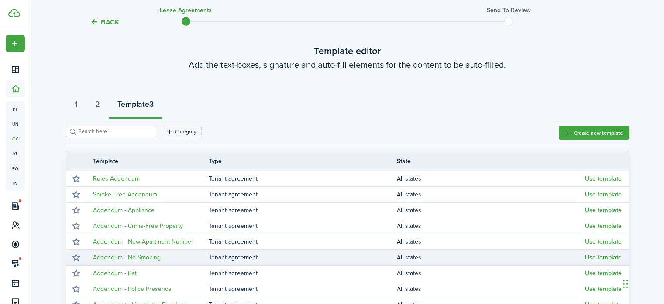
click at [605, 258] on button "Use template" at bounding box center [603, 257] width 37 height 7
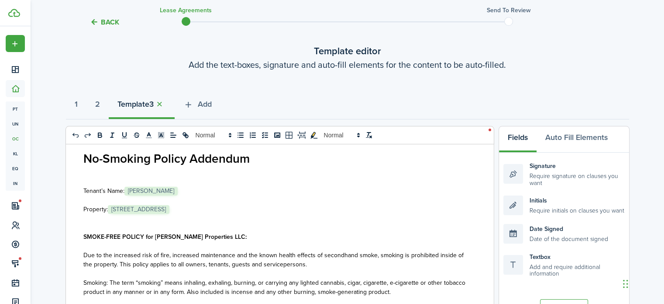
click at [219, 204] on p "Property: ﻿ [STREET_ADDRESS] ﻿" at bounding box center [276, 208] width 386 height 9
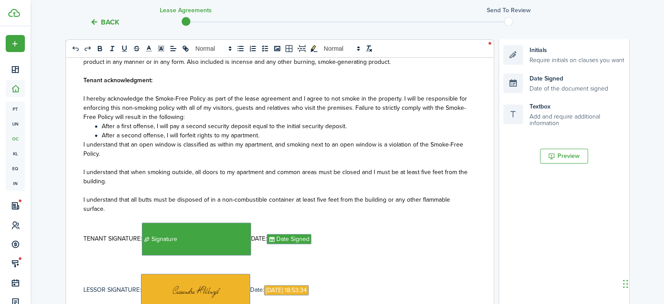
scroll to position [175, 0]
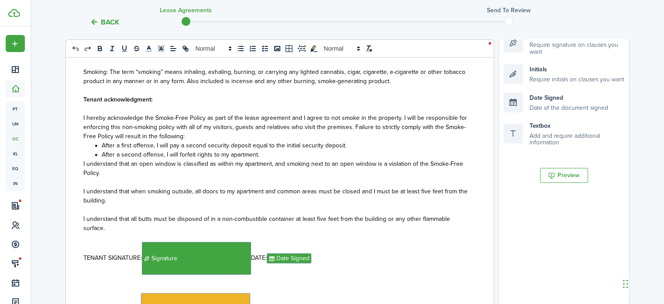
click at [299, 156] on li "After a second offense, I will forfeit rights to my apartment." at bounding box center [281, 154] width 377 height 9
click at [79, 167] on div "Residential Lease - No-Smoking Policy Addendum Tenant’s Name: ﻿ [PERSON_NAME] ﻿…" at bounding box center [276, 184] width 421 height 343
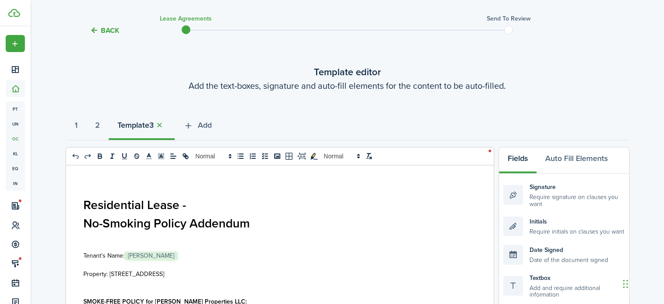
scroll to position [0, 0]
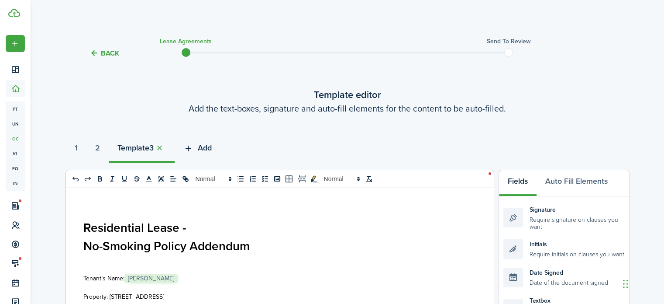
click at [211, 148] on span "Add" at bounding box center [205, 148] width 14 height 12
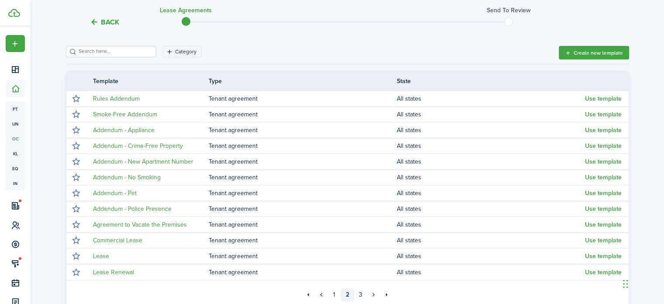
scroll to position [131, 0]
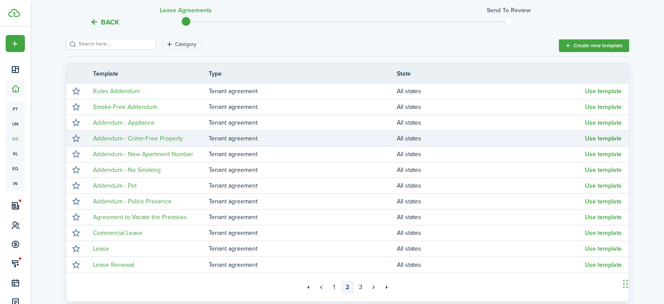
click at [612, 138] on button "Use template" at bounding box center [603, 138] width 37 height 7
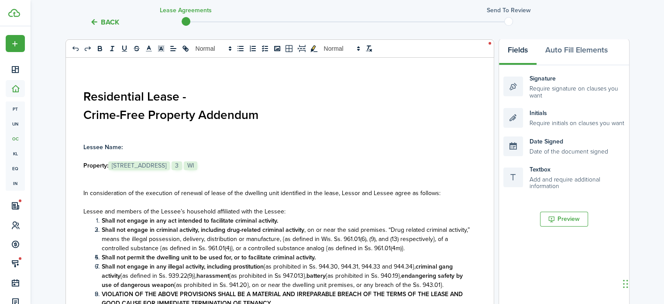
click at [131, 145] on p "Lessee Name:" at bounding box center [276, 146] width 386 height 9
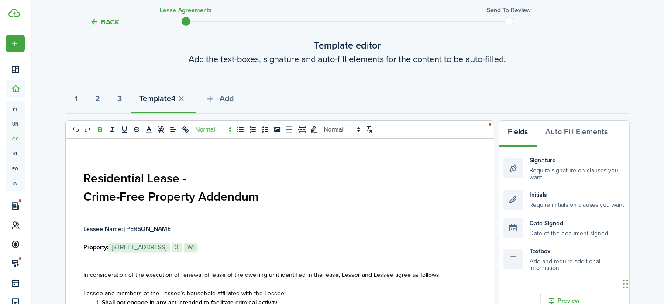
scroll to position [44, 0]
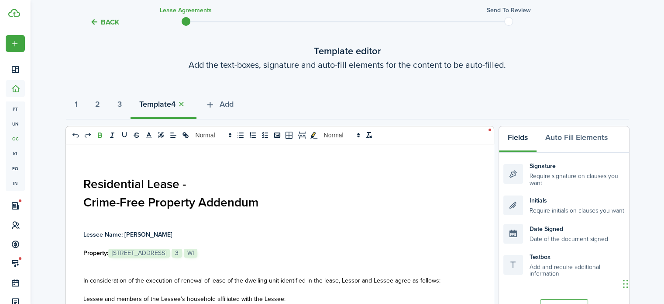
click at [267, 252] on p "Property: ﻿ [STREET_ADDRESS] ﻿ ﻿ 3 ﻿ ﻿ WI ﻿" at bounding box center [276, 252] width 386 height 9
click at [248, 249] on p "Property: ﻿ [STREET_ADDRESS] ﻿ ﻿ 3 ﻿ ﻿ WI [STREET_ADDRESS] ﻿" at bounding box center [276, 252] width 386 height 9
click at [128, 113] on button "3" at bounding box center [120, 106] width 22 height 26
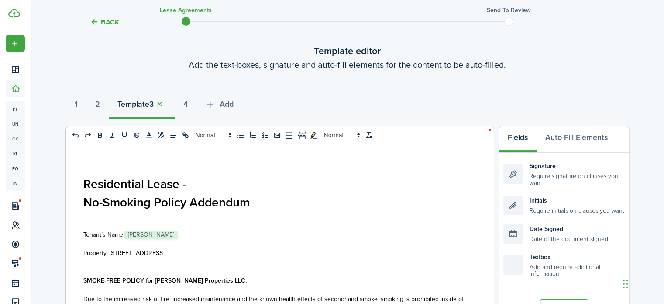
click at [175, 99] on button "Template 3" at bounding box center [142, 106] width 66 height 26
click at [196, 106] on button "4" at bounding box center [186, 106] width 22 height 26
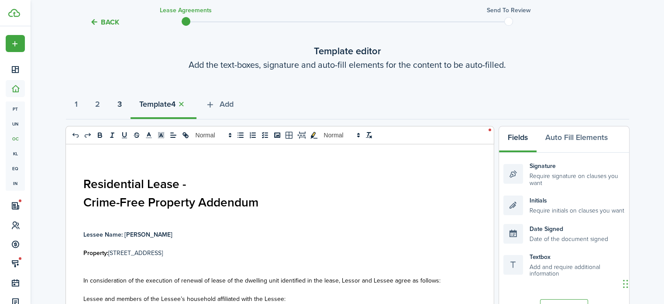
click at [124, 112] on button "3" at bounding box center [120, 106] width 22 height 26
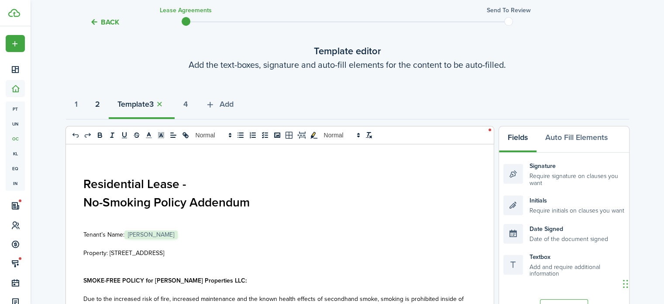
click at [107, 104] on button "2" at bounding box center [97, 106] width 22 height 26
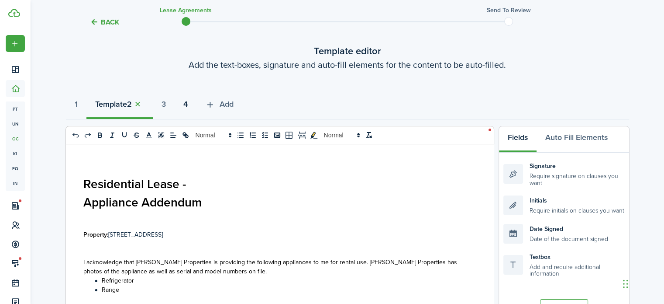
click at [188, 104] on strong "4" at bounding box center [185, 104] width 4 height 12
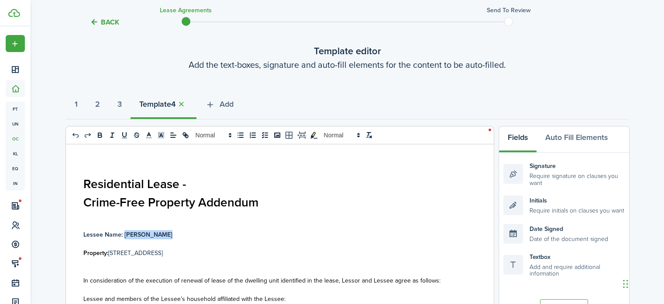
drag, startPoint x: 172, startPoint y: 234, endPoint x: 124, endPoint y: 235, distance: 47.6
click at [124, 235] on p "Lessee Name: [PERSON_NAME]" at bounding box center [276, 234] width 386 height 9
click at [100, 134] on icon "bold" at bounding box center [100, 135] width 8 height 8
click at [279, 215] on p at bounding box center [276, 215] width 386 height 9
click at [234, 105] on span "Add" at bounding box center [227, 104] width 14 height 12
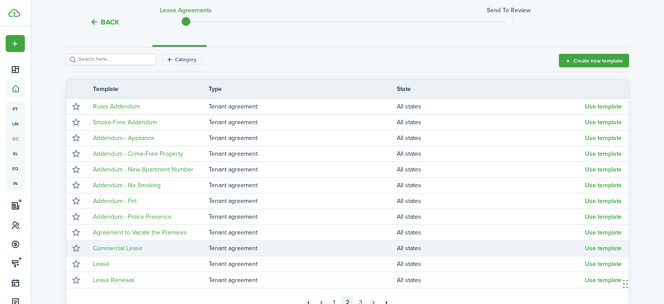
scroll to position [131, 0]
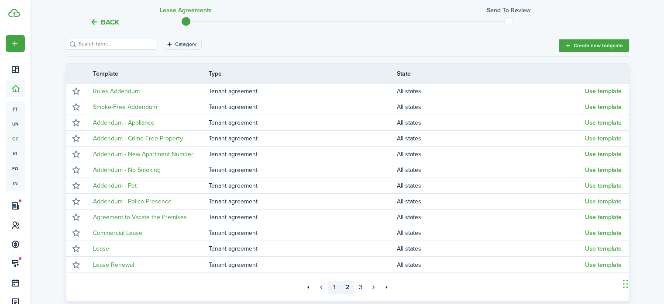
click at [332, 288] on link "1" at bounding box center [334, 286] width 13 height 13
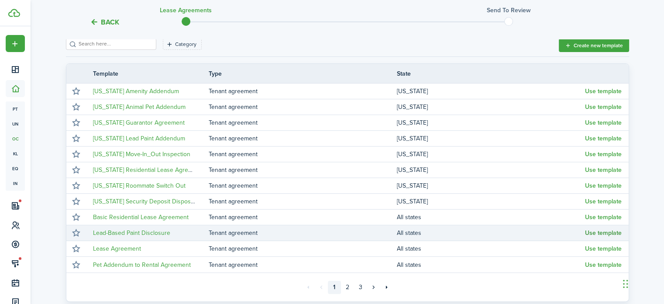
click at [613, 235] on button "Use template" at bounding box center [603, 232] width 37 height 7
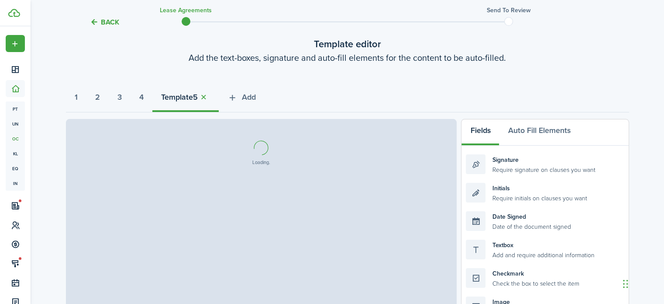
select select "fit"
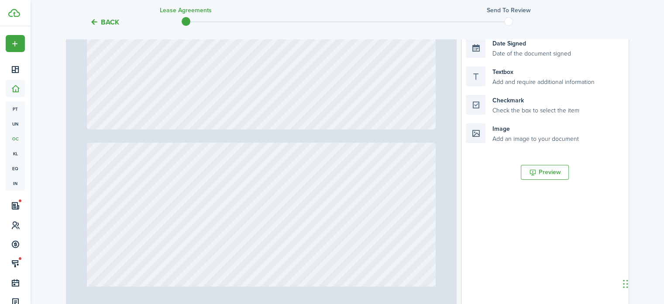
scroll to position [219, 0]
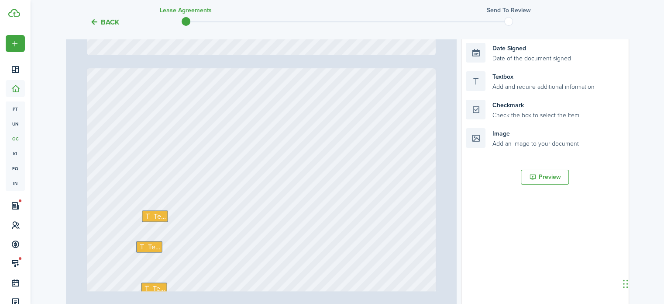
type input "21"
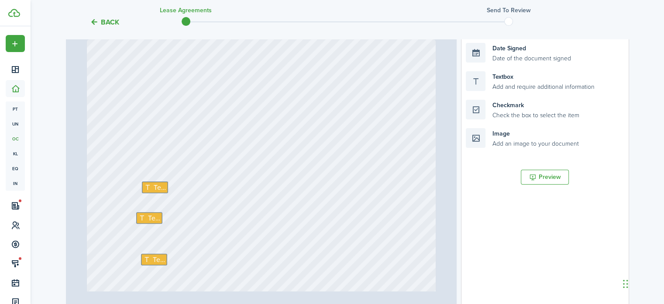
scroll to position [9428, 0]
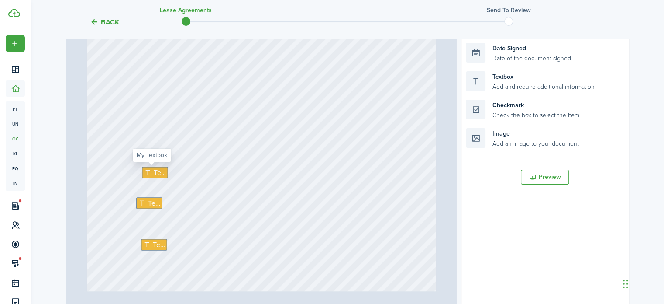
click at [158, 171] on span "Text" at bounding box center [160, 172] width 12 height 10
click at [148, 199] on span "Text" at bounding box center [154, 202] width 12 height 10
click at [156, 246] on span "Text" at bounding box center [159, 244] width 12 height 10
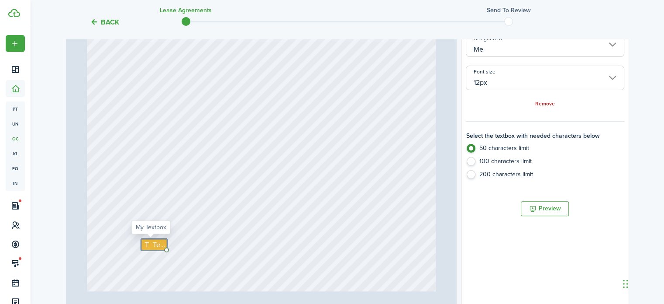
click at [155, 246] on span "Text" at bounding box center [159, 244] width 12 height 10
type textarea "X"
click at [235, 249] on div "Text Text X Text Text" at bounding box center [261, 254] width 349 height 460
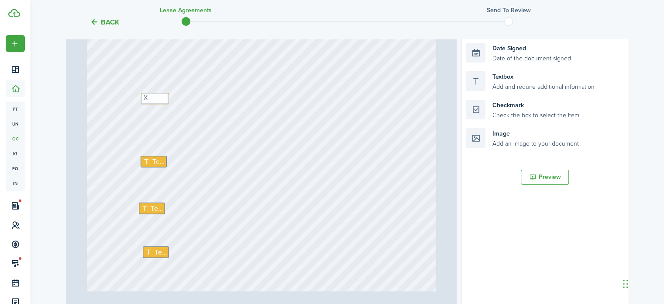
scroll to position [9602, 0]
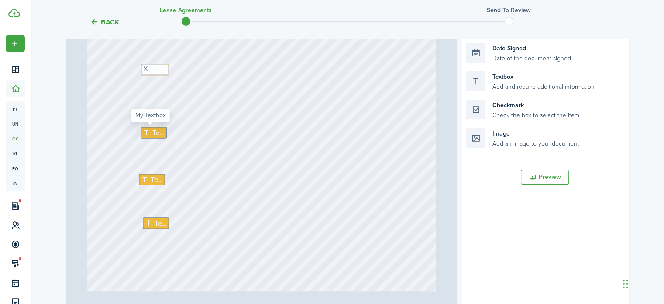
click at [159, 136] on span "Text" at bounding box center [158, 133] width 12 height 10
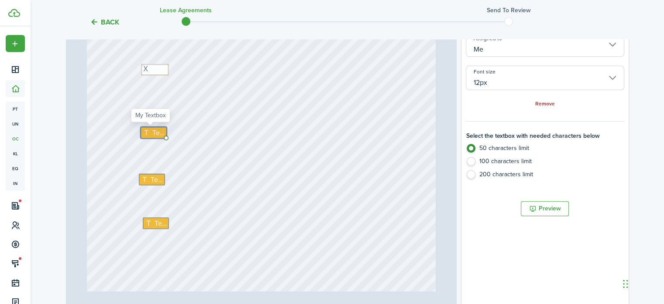
click at [155, 132] on span "Text" at bounding box center [158, 133] width 12 height 10
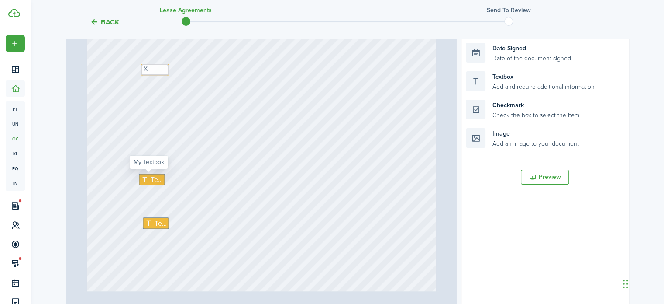
click at [154, 183] on span "Text" at bounding box center [157, 179] width 12 height 10
click at [159, 221] on span "Text" at bounding box center [160, 223] width 12 height 10
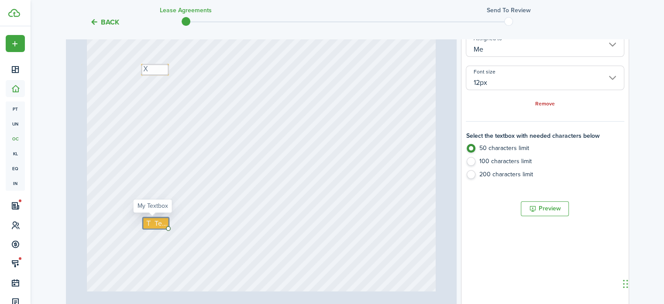
click at [159, 221] on span "Text" at bounding box center [160, 223] width 12 height 10
click at [159, 221] on textarea at bounding box center [156, 223] width 26 height 12
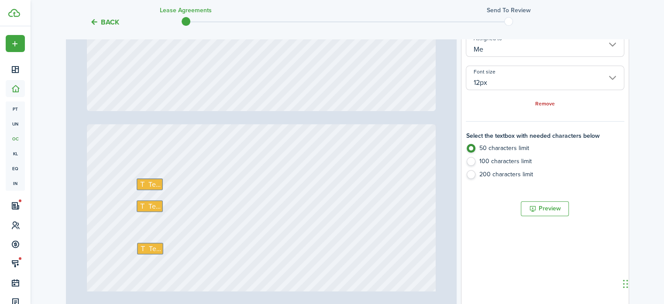
scroll to position [9821, 0]
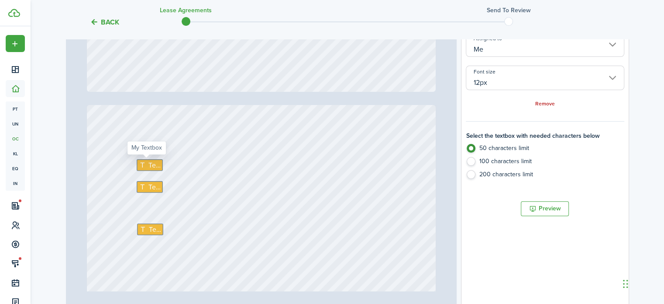
type textarea "X"
click at [148, 164] on span "Text" at bounding box center [154, 165] width 12 height 10
type textarea "n/a"
click at [148, 186] on span "Text" at bounding box center [154, 186] width 12 height 10
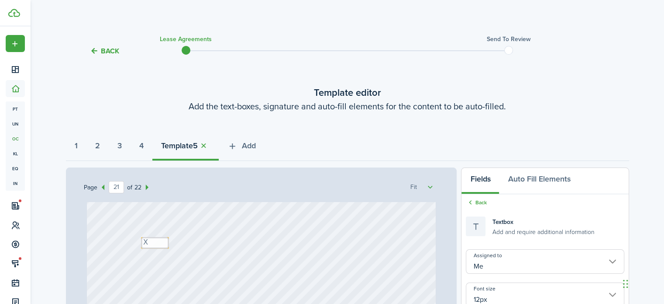
scroll to position [0, 0]
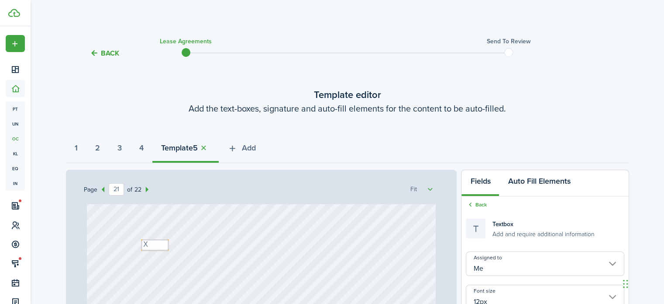
click at [526, 184] on button "Auto Fill Elements" at bounding box center [539, 183] width 80 height 26
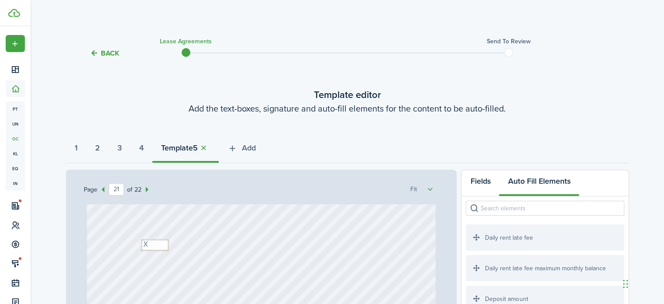
click at [473, 187] on button "Fields" at bounding box center [481, 183] width 38 height 26
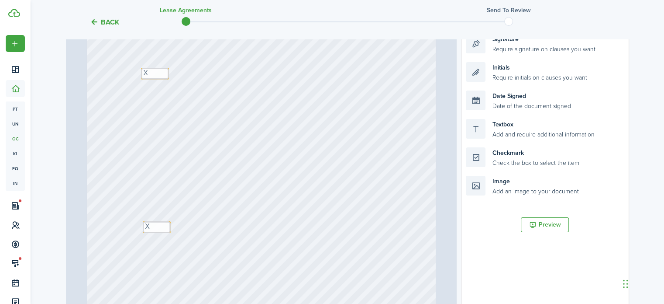
scroll to position [175, 0]
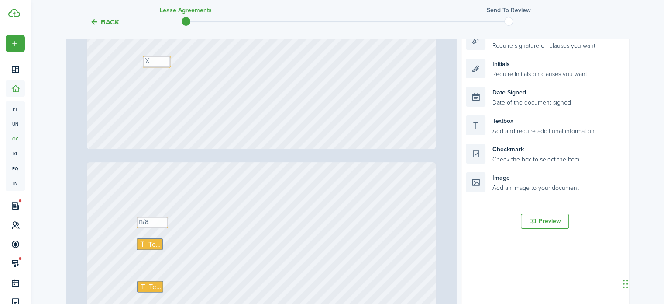
type input "22"
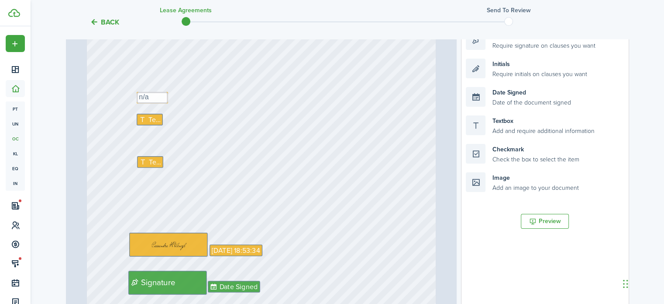
scroll to position [9952, 0]
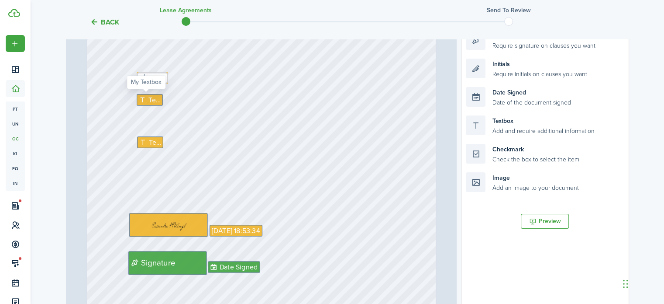
click at [148, 101] on span "Text" at bounding box center [154, 99] width 12 height 10
drag, startPoint x: 503, startPoint y: 72, endPoint x: 162, endPoint y: 100, distance: 341.3
click at [162, 100] on div "Page 22 of 22 50% 75% 100% 150% 200% Fit Text X Text X Text n/a Signature Date …" at bounding box center [347, 176] width 563 height 362
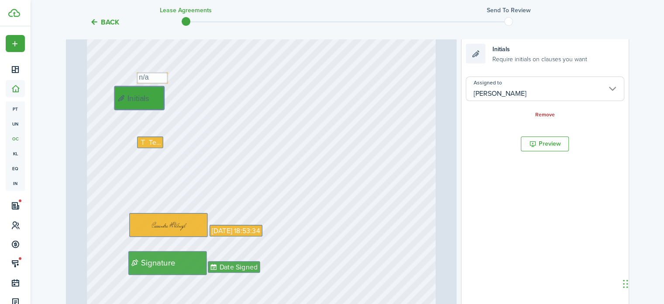
drag, startPoint x: 155, startPoint y: 101, endPoint x: 143, endPoint y: 101, distance: 11.4
click at [148, 141] on span "Text" at bounding box center [154, 142] width 12 height 10
type input "Me"
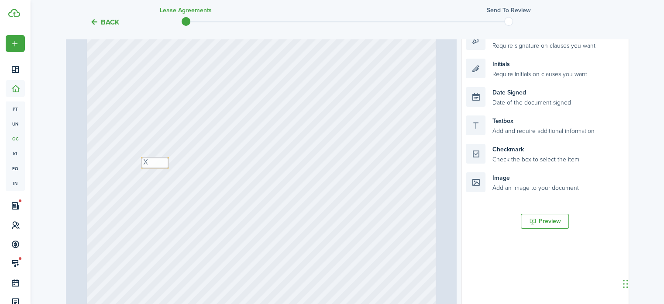
scroll to position [9515, 0]
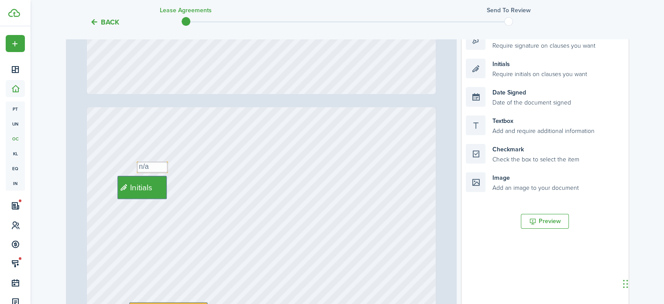
type input "22"
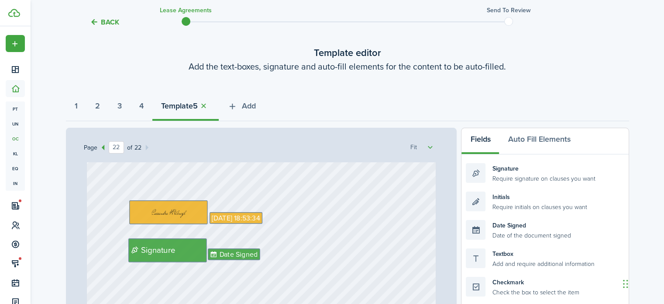
scroll to position [30, 0]
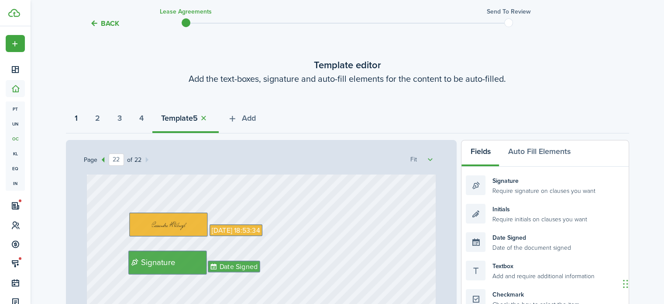
click at [77, 121] on strong "1" at bounding box center [76, 118] width 3 height 12
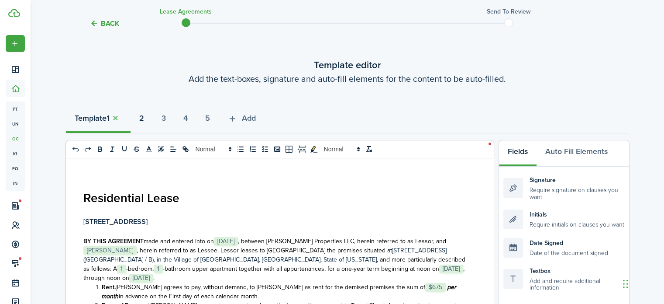
click at [144, 116] on strong "2" at bounding box center [141, 118] width 5 height 12
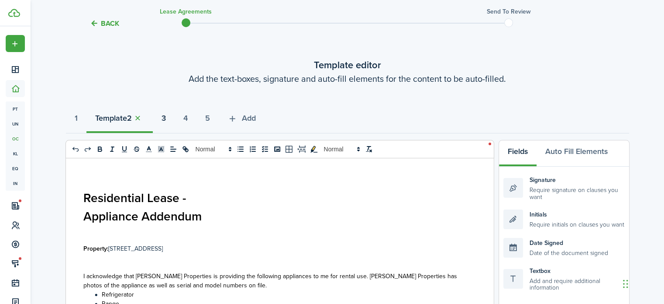
click at [166, 121] on strong "3" at bounding box center [164, 118] width 4 height 12
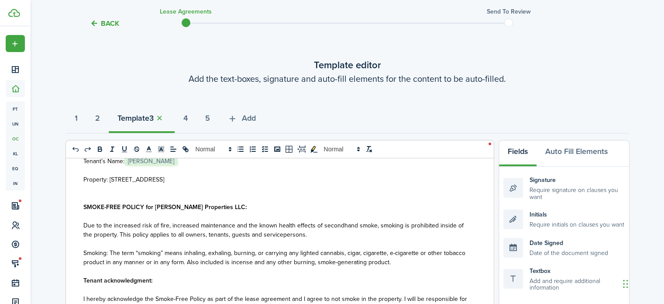
scroll to position [44, 0]
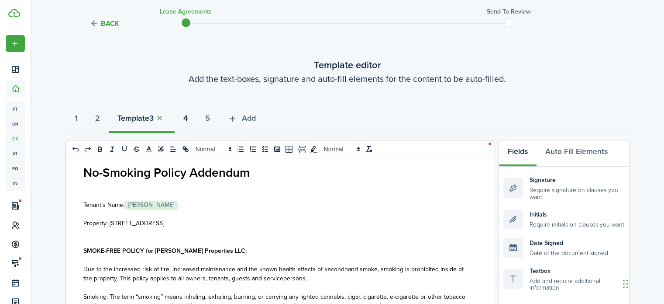
click at [188, 120] on strong "4" at bounding box center [185, 118] width 4 height 12
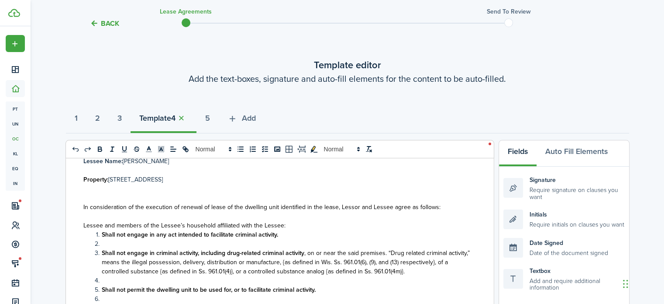
scroll to position [131, 0]
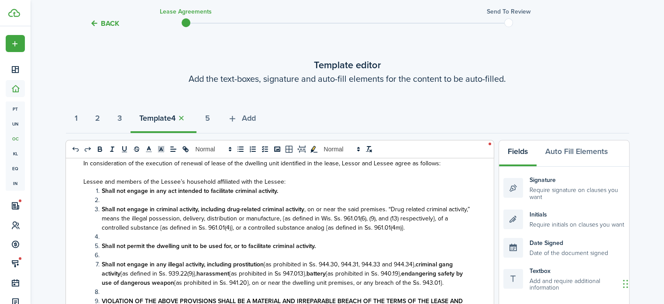
click at [125, 195] on li at bounding box center [281, 199] width 377 height 9
click at [120, 235] on li at bounding box center [281, 236] width 377 height 9
click at [100, 209] on li "Shall not engage in criminal activity, including drug-related criminal activity…" at bounding box center [281, 218] width 377 height 28
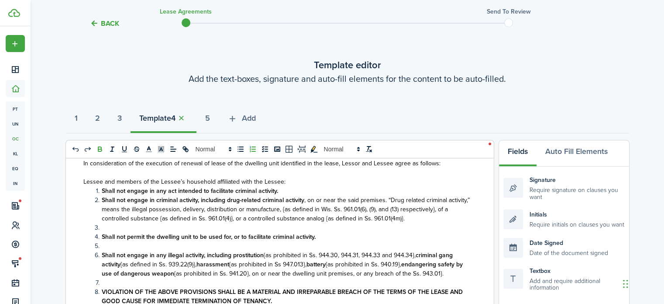
click at [100, 237] on li "Shall not permit the dwelling unit to be used for, or to facilitate criminal ac…" at bounding box center [281, 236] width 377 height 9
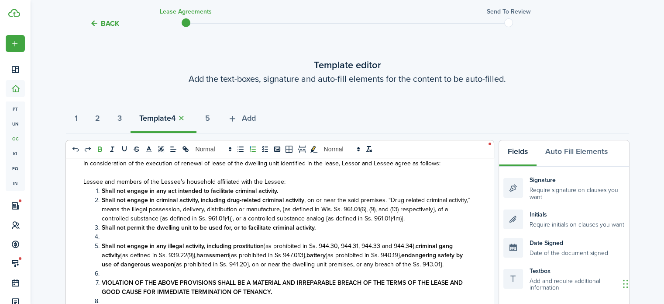
click at [103, 247] on strong "Shall not engage in any illegal activity, including prostitution" at bounding box center [183, 245] width 162 height 9
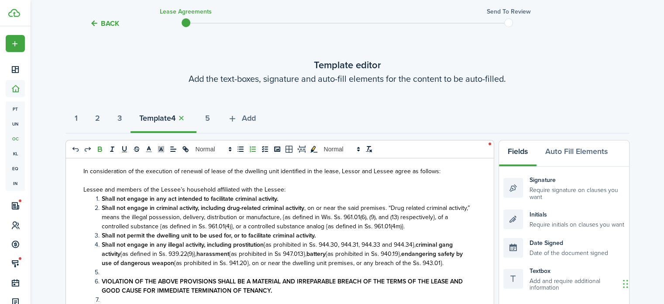
scroll to position [38, 0]
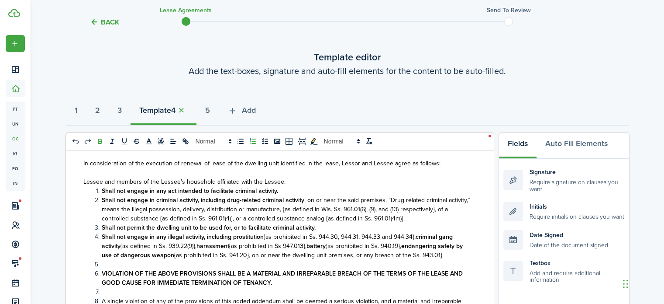
click at [103, 261] on li at bounding box center [281, 263] width 377 height 9
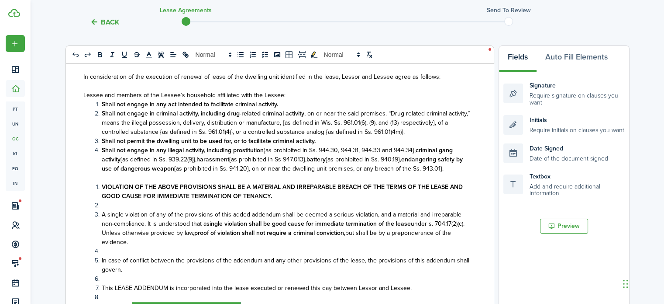
scroll to position [125, 0]
click at [107, 203] on li at bounding box center [281, 204] width 377 height 9
click at [102, 213] on span "A single violation of any of the provisions of this added addendum shall be dee…" at bounding box center [282, 218] width 360 height 18
click at [103, 184] on strong "VIOLATION OF THE ABOVE PROVISIONS SHALL BE A MATERIAL AND IRREPARABLE BREACH OF…" at bounding box center [282, 190] width 361 height 18
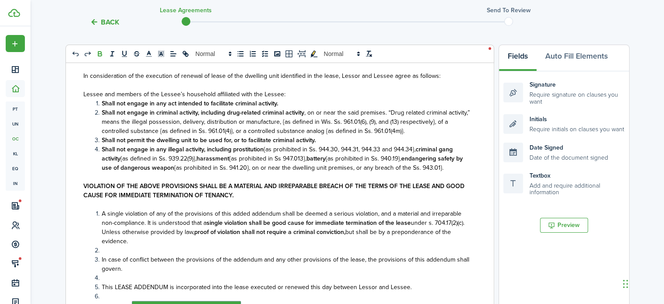
click at [102, 213] on span "A single violation of any of the provisions of this added addendum shall be dee…" at bounding box center [282, 218] width 360 height 18
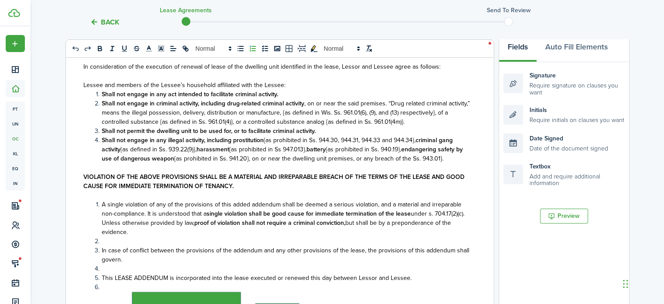
scroll to position [114, 0]
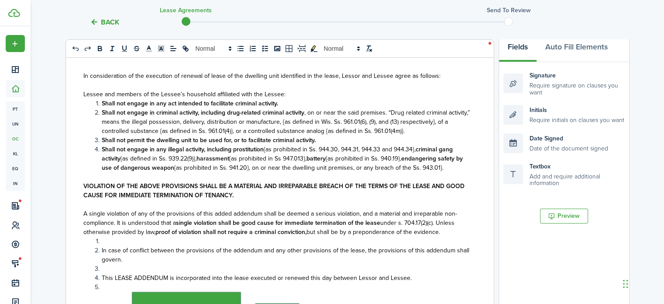
click at [100, 250] on li "In case of conflict between the provisions of the addendum and any other provis…" at bounding box center [281, 254] width 377 height 18
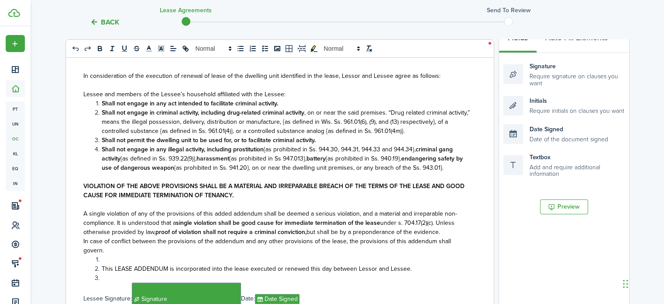
scroll to position [134, 0]
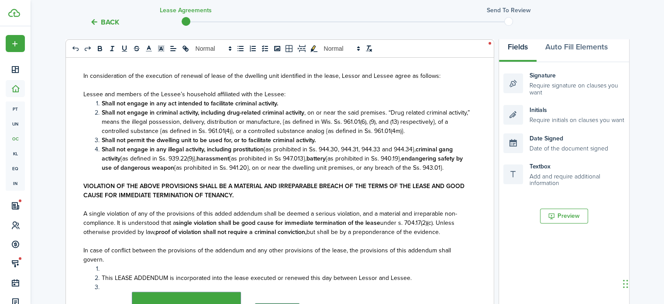
click at [101, 276] on li "This LEASE ADDENDUM is incorporated into the lease executed or renewed this day…" at bounding box center [281, 277] width 377 height 9
click at [103, 287] on li at bounding box center [281, 286] width 377 height 9
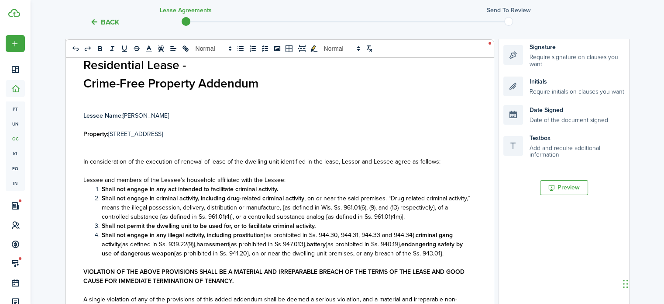
scroll to position [38, 0]
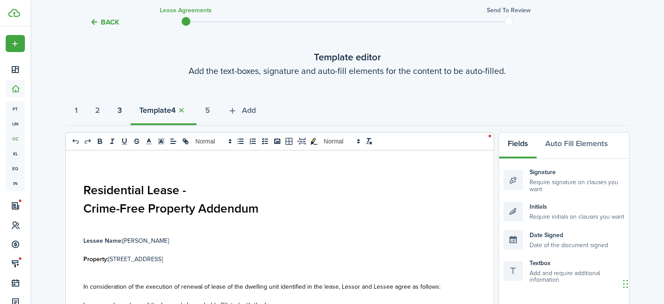
click at [122, 111] on strong "3" at bounding box center [119, 110] width 4 height 12
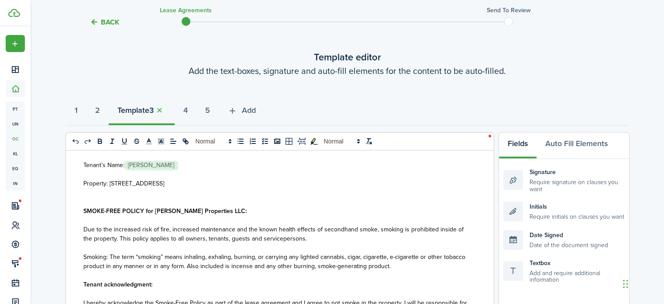
scroll to position [0, 0]
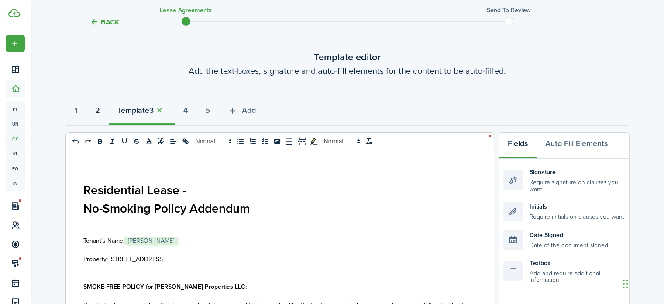
click at [100, 108] on strong "2" at bounding box center [97, 110] width 5 height 12
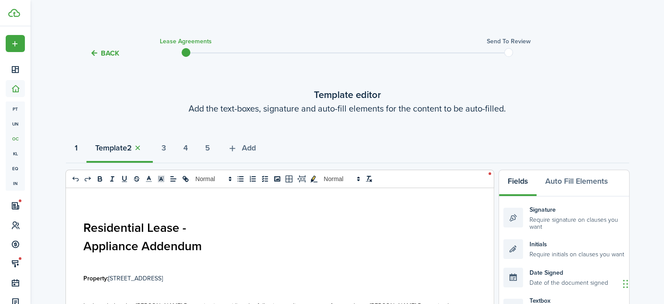
click at [80, 143] on button "1" at bounding box center [76, 150] width 21 height 26
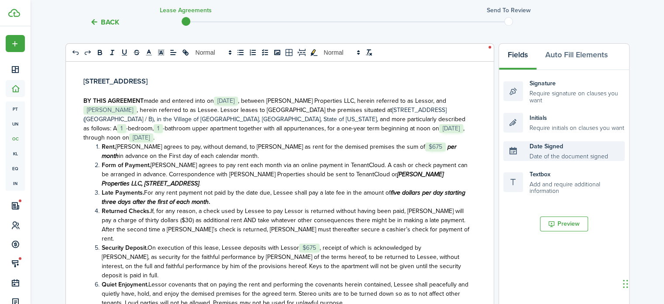
scroll to position [131, 0]
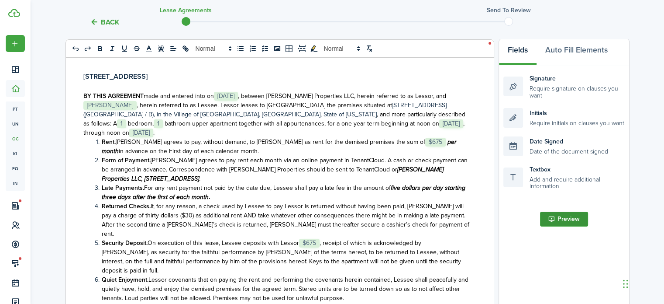
click at [562, 221] on button "Preview" at bounding box center [564, 218] width 48 height 15
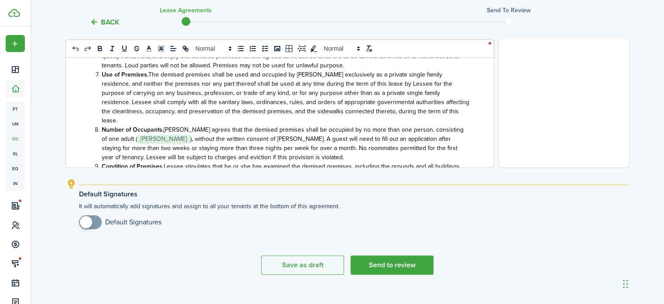
scroll to position [375, 0]
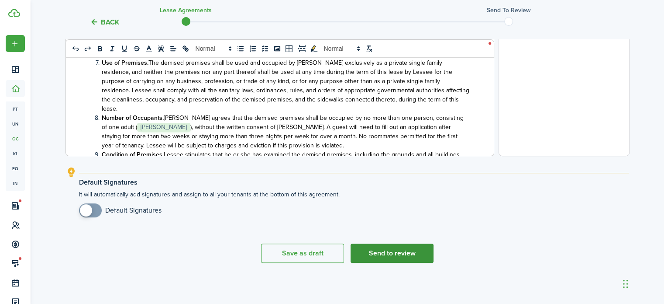
click at [387, 254] on button "Send to review" at bounding box center [392, 252] width 83 height 19
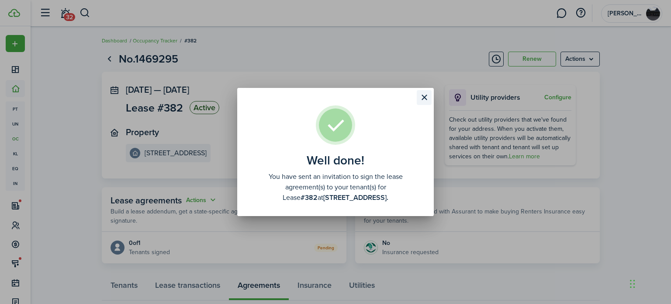
click at [424, 99] on button "Close modal" at bounding box center [424, 97] width 15 height 15
